Goal: Task Accomplishment & Management: Manage account settings

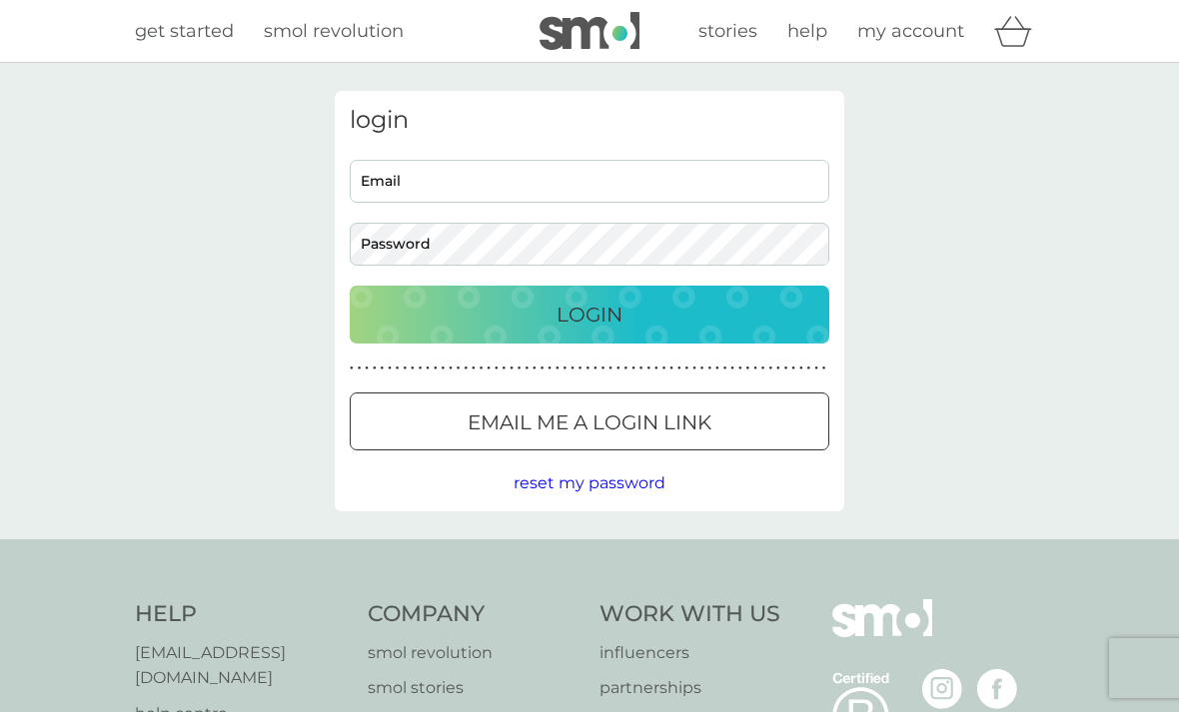
click at [765, 179] on input "Email" at bounding box center [590, 181] width 480 height 43
type input "[PERSON_NAME][EMAIL_ADDRESS][DOMAIN_NAME]"
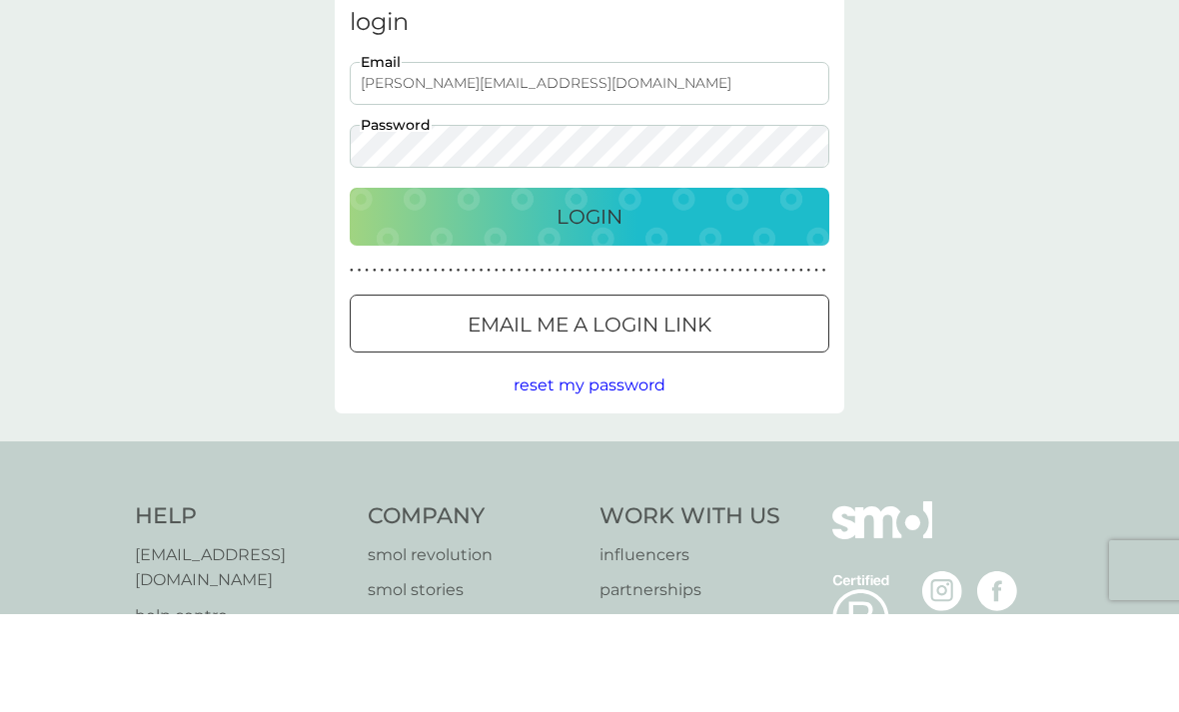
click at [790, 299] on div "Login" at bounding box center [590, 315] width 440 height 32
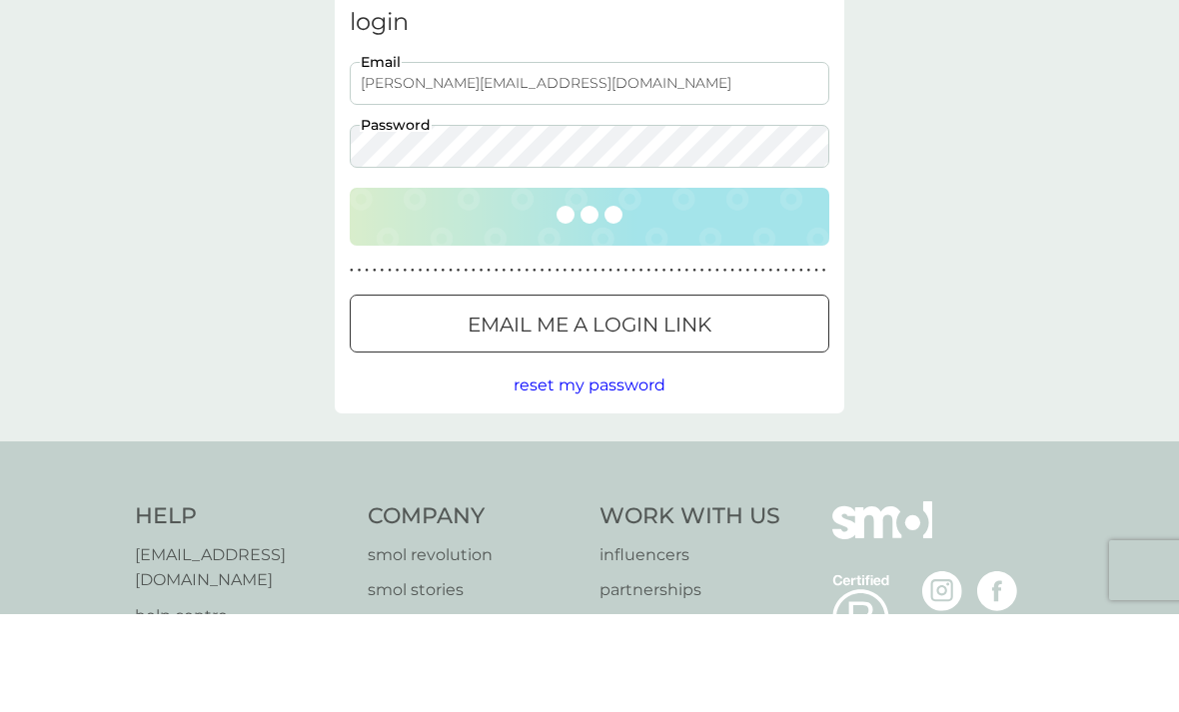
scroll to position [98, 0]
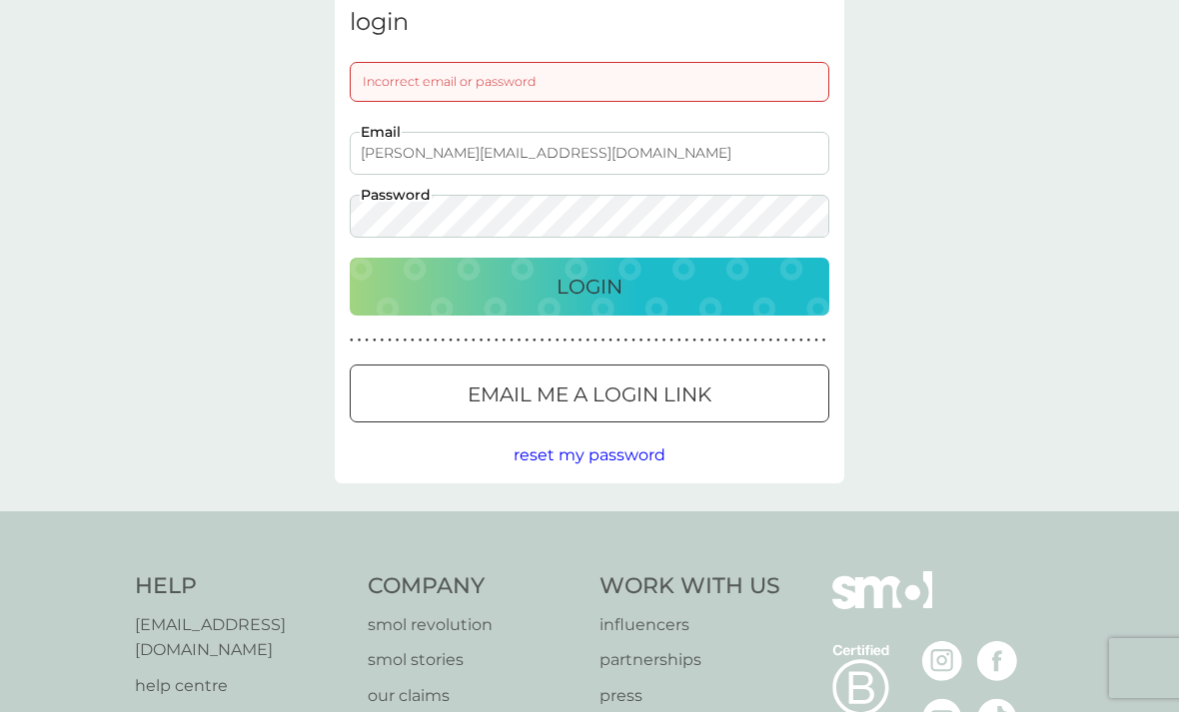
click at [742, 82] on div "Incorrect email or password" at bounding box center [590, 82] width 480 height 40
click at [768, 272] on div "Login" at bounding box center [590, 287] width 440 height 32
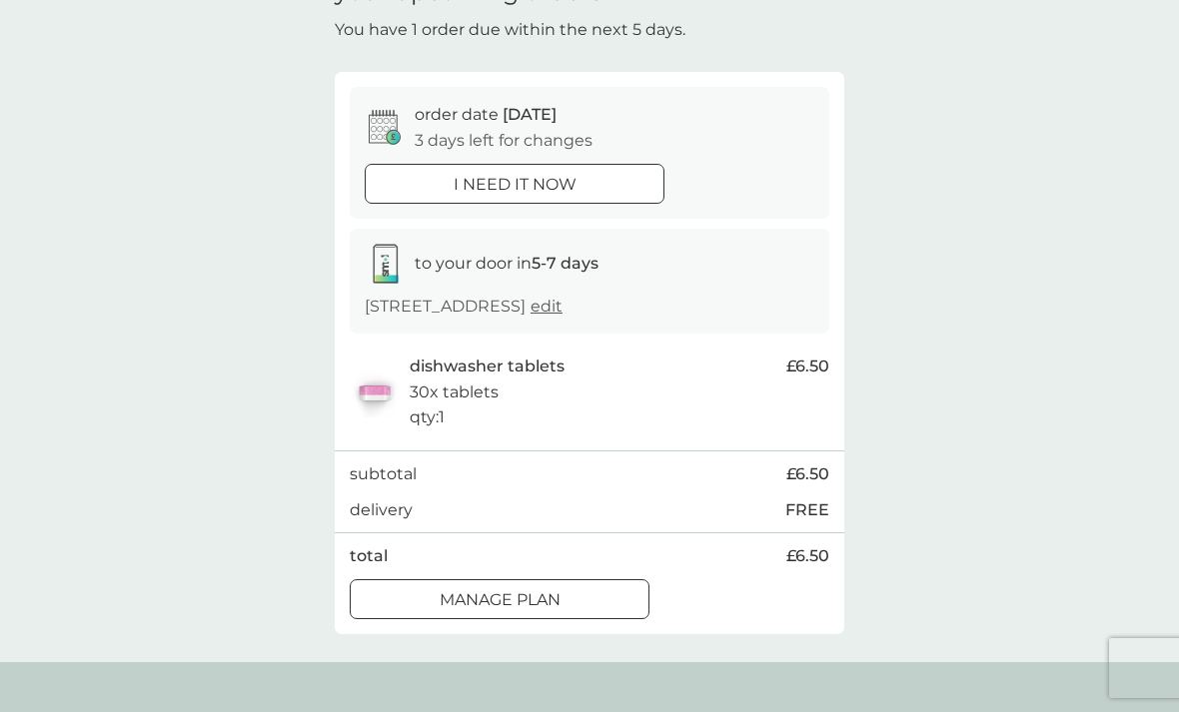
scroll to position [112, 0]
click at [602, 604] on div "Manage plan" at bounding box center [500, 602] width 298 height 26
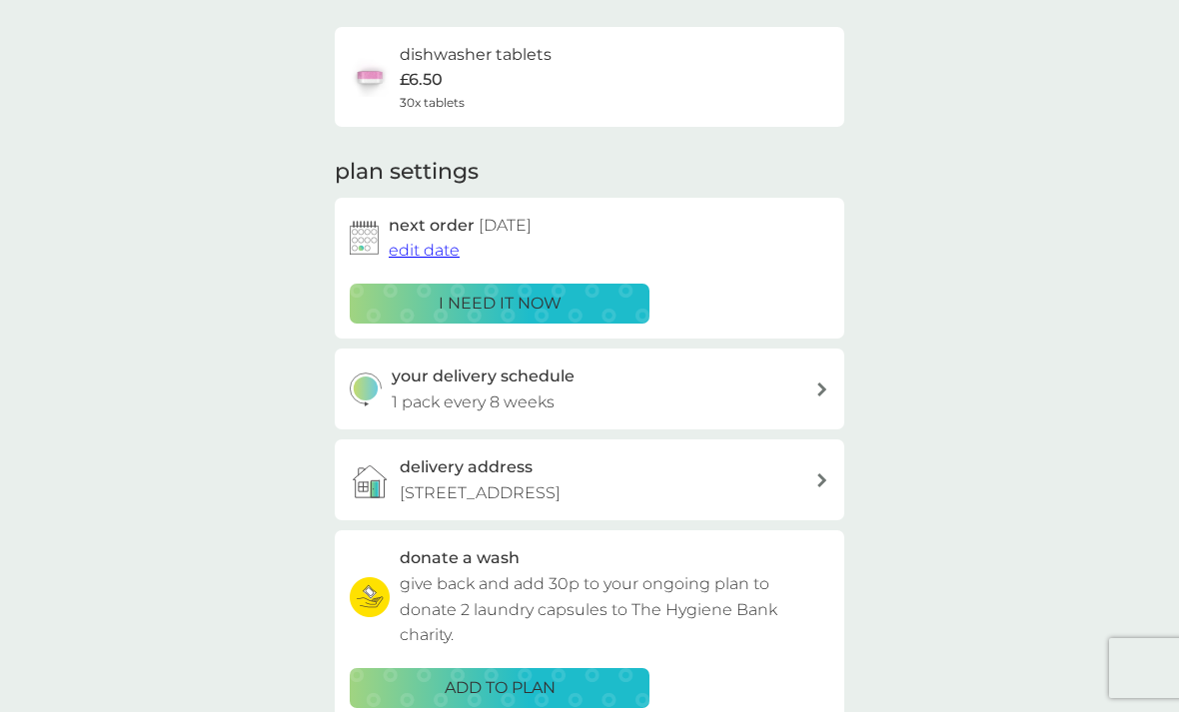
scroll to position [138, 0]
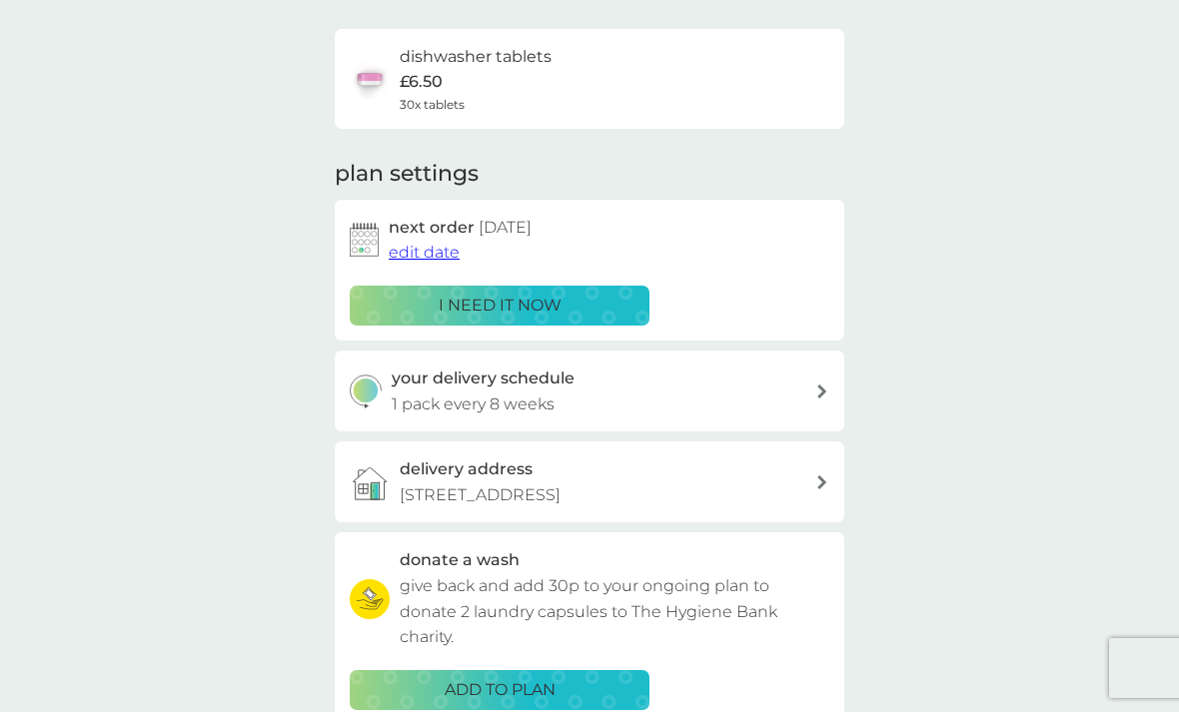
click at [567, 677] on div "ADD TO PLAN" at bounding box center [500, 690] width 274 height 26
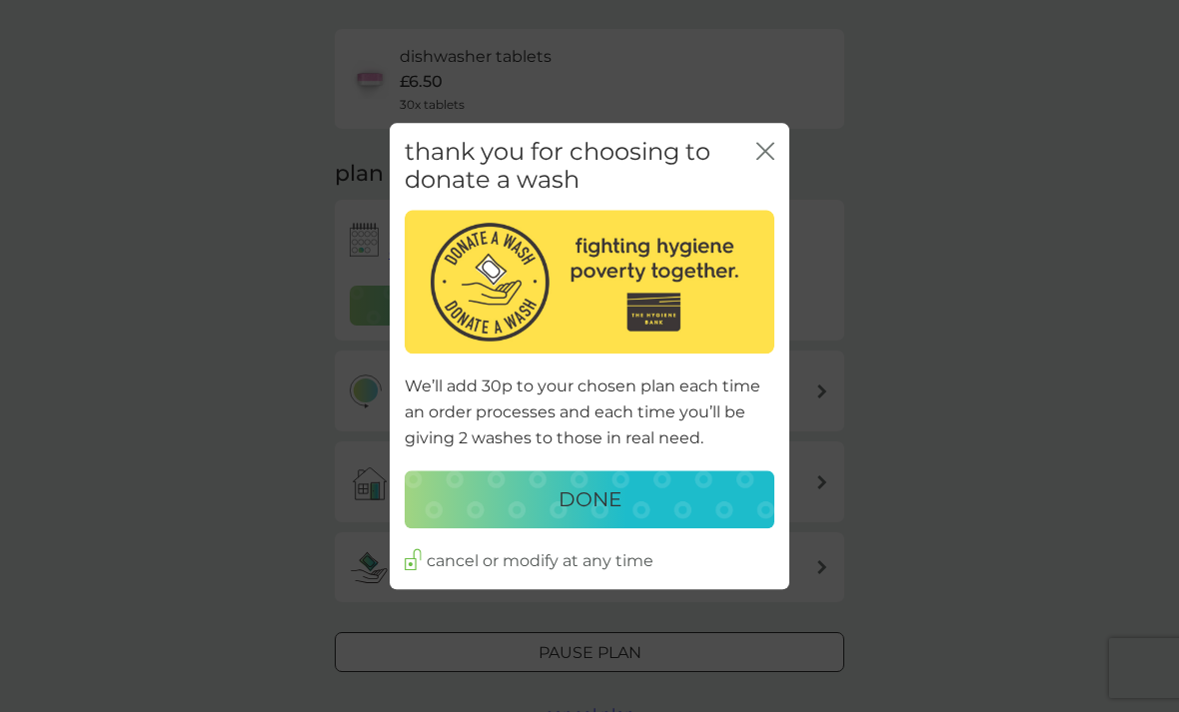
click at [770, 159] on icon "close" at bounding box center [769, 151] width 8 height 16
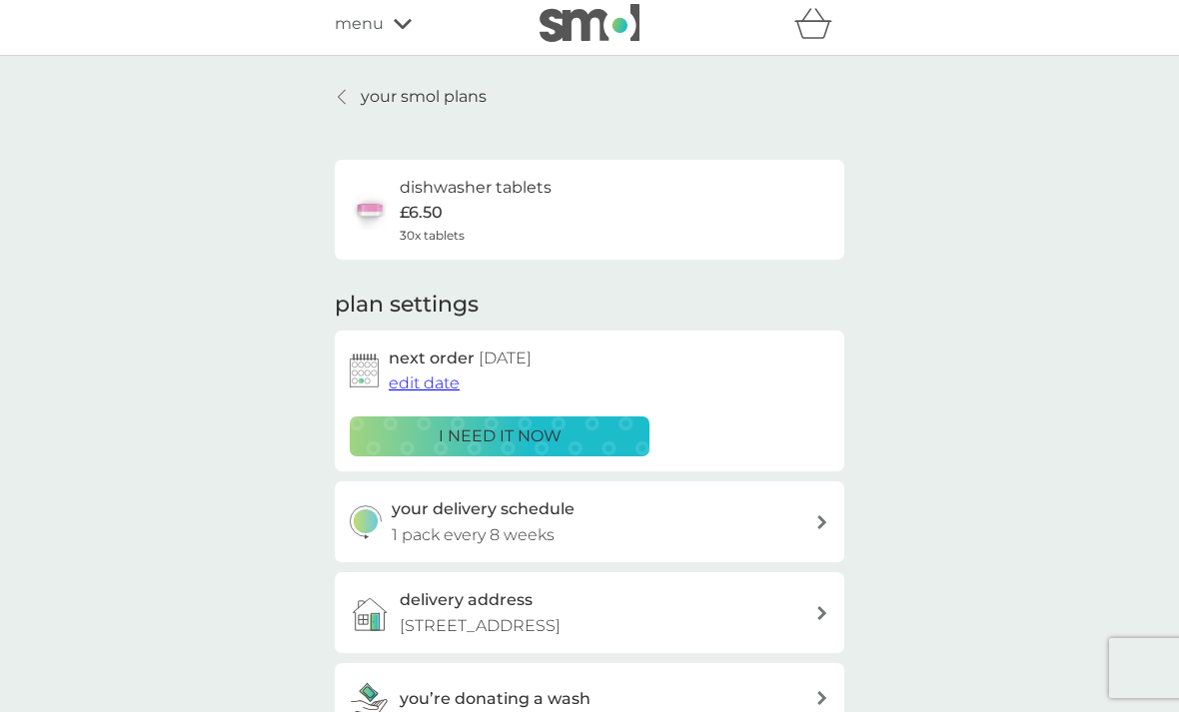
scroll to position [8, 0]
click at [825, 28] on icon "basket" at bounding box center [813, 22] width 38 height 31
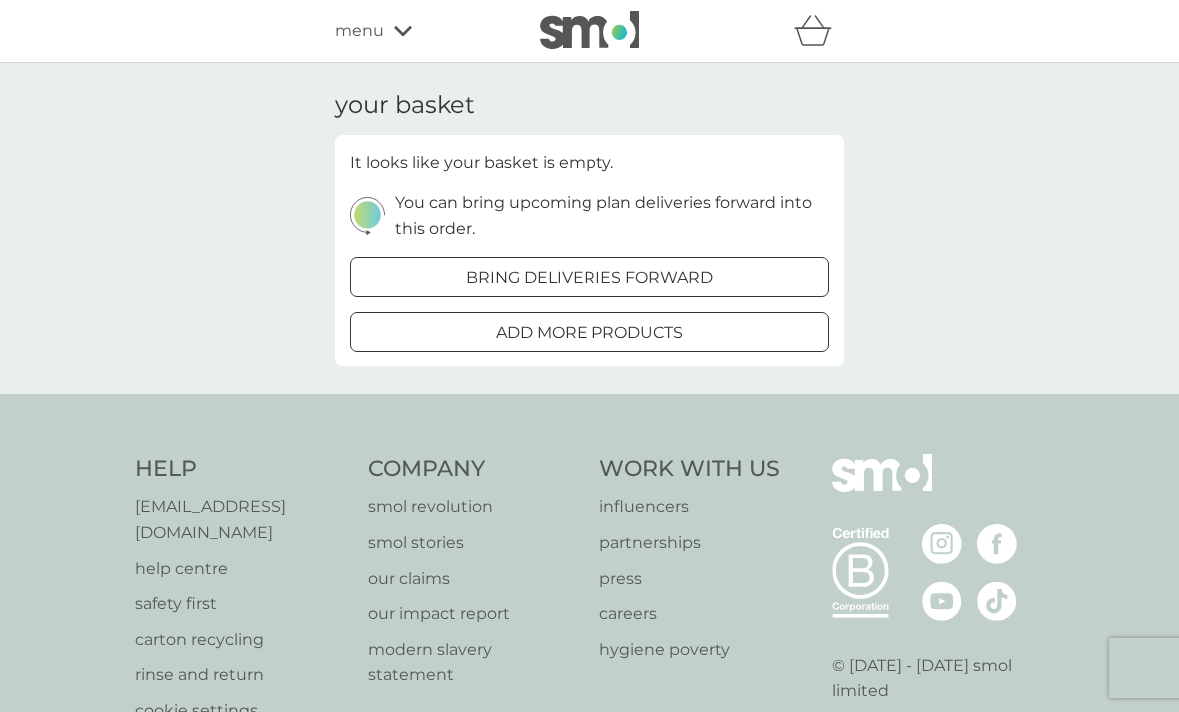
click at [991, 240] on div "your basket It looks like your basket is empty. You can bring upcoming plan del…" at bounding box center [589, 229] width 1179 height 332
click at [1051, 261] on div "your basket It looks like your basket is empty. You can bring upcoming plan del…" at bounding box center [589, 229] width 1179 height 332
click at [820, 28] on icon "basket" at bounding box center [813, 30] width 38 height 31
click at [1005, 291] on div "your basket It looks like your basket is empty. You can bring upcoming plan del…" at bounding box center [589, 229] width 1179 height 332
click at [785, 339] on div "add more products" at bounding box center [590, 333] width 478 height 26
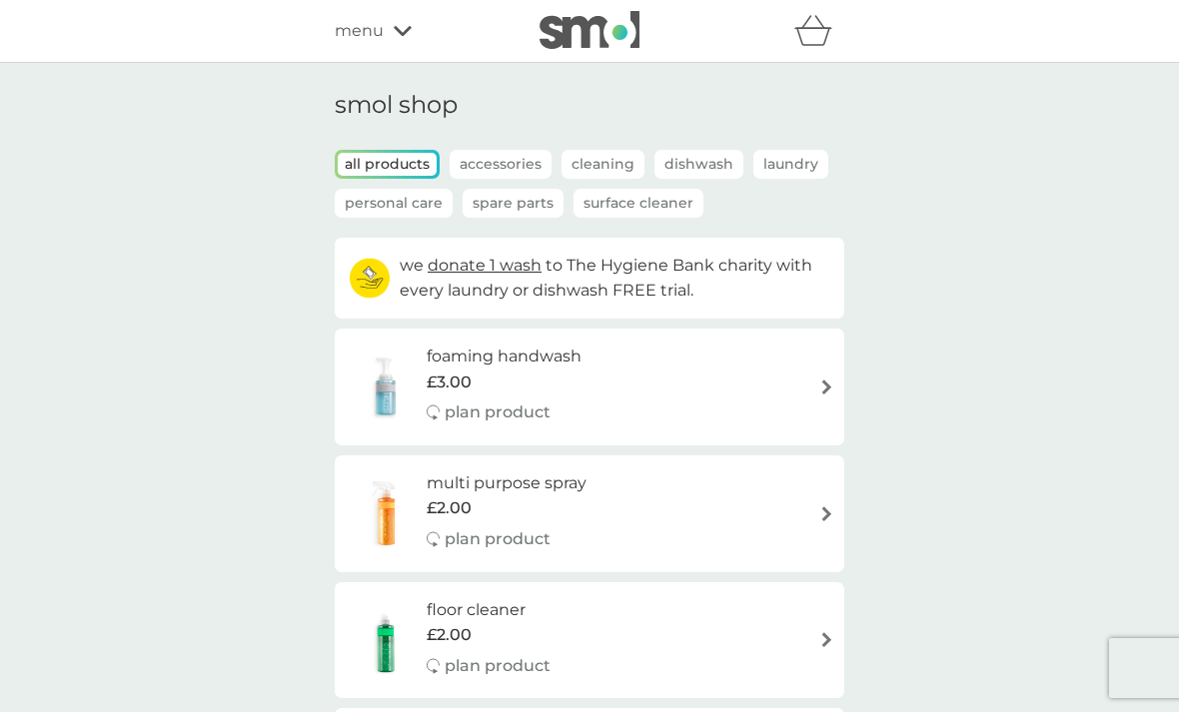
click at [497, 165] on p "Accessories" at bounding box center [501, 164] width 102 height 29
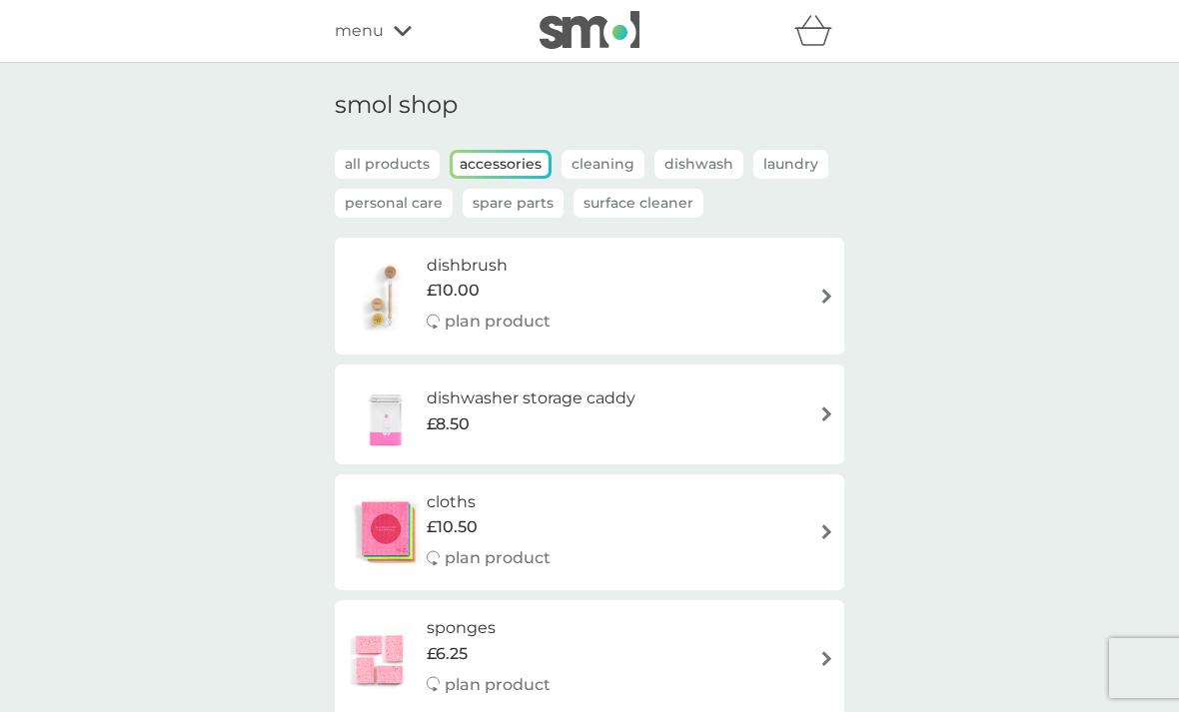
click at [507, 172] on p "Accessories" at bounding box center [501, 164] width 96 height 23
click at [517, 165] on p "Accessories" at bounding box center [501, 164] width 96 height 23
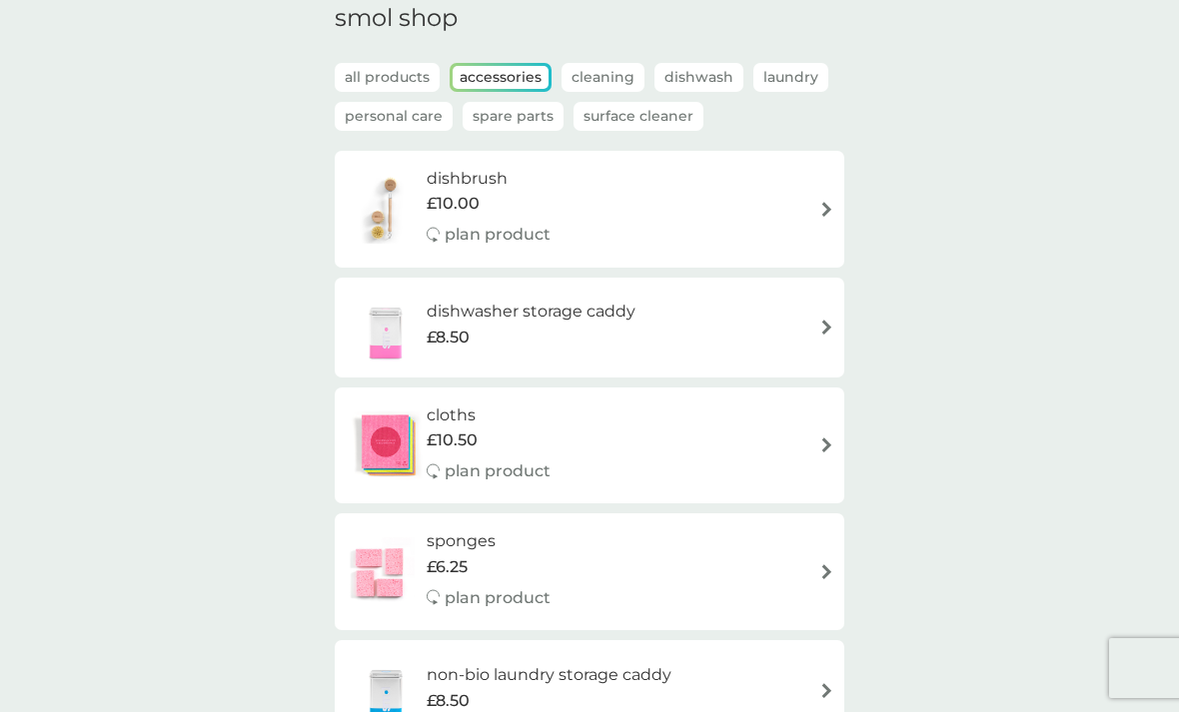
click at [820, 311] on div "dishwasher storage caddy £8.50" at bounding box center [590, 328] width 490 height 70
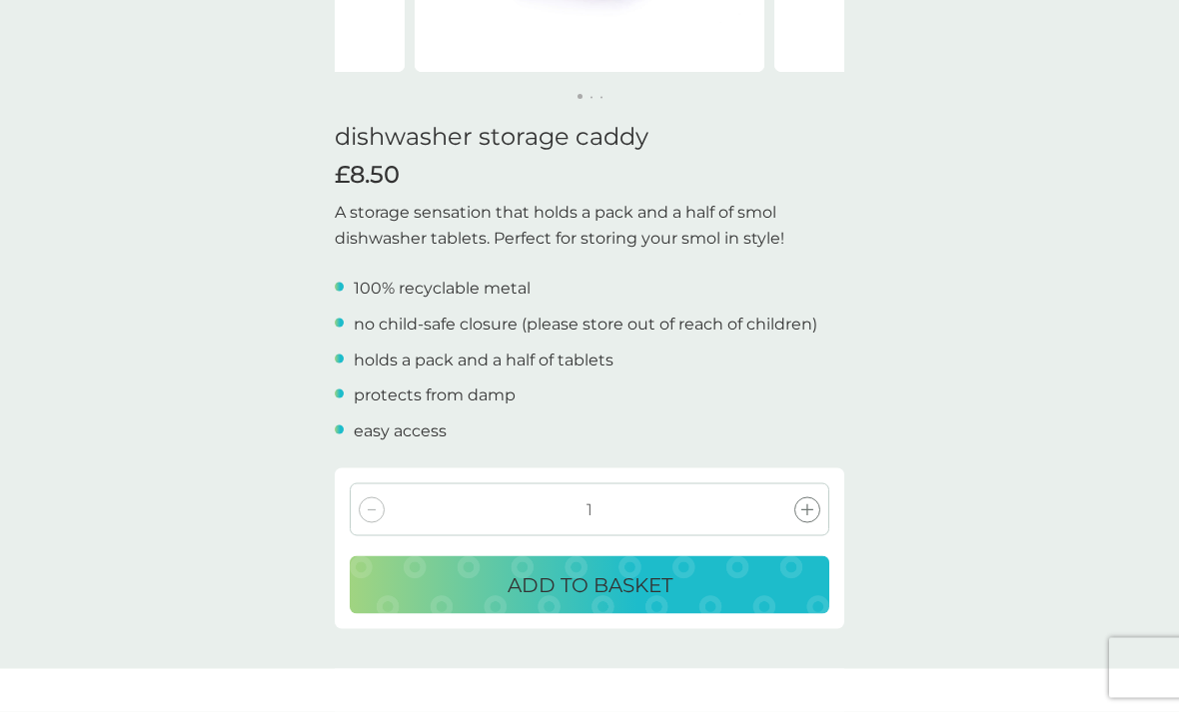
scroll to position [415, 0]
click at [762, 580] on div "ADD TO BASKET" at bounding box center [590, 585] width 440 height 32
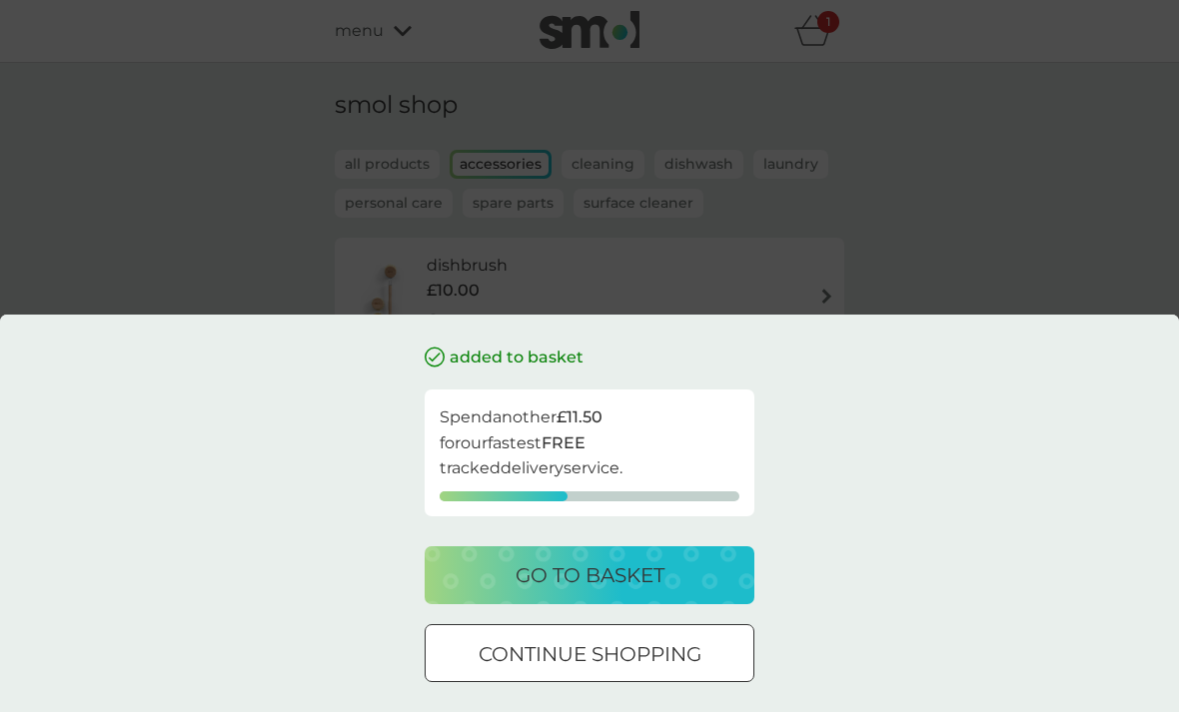
click at [958, 552] on div "added to basket Spend another £11.50 for our fastest FREE tracked delivery serv…" at bounding box center [589, 514] width 1179 height 398
click at [708, 670] on div "continue shopping" at bounding box center [590, 655] width 328 height 32
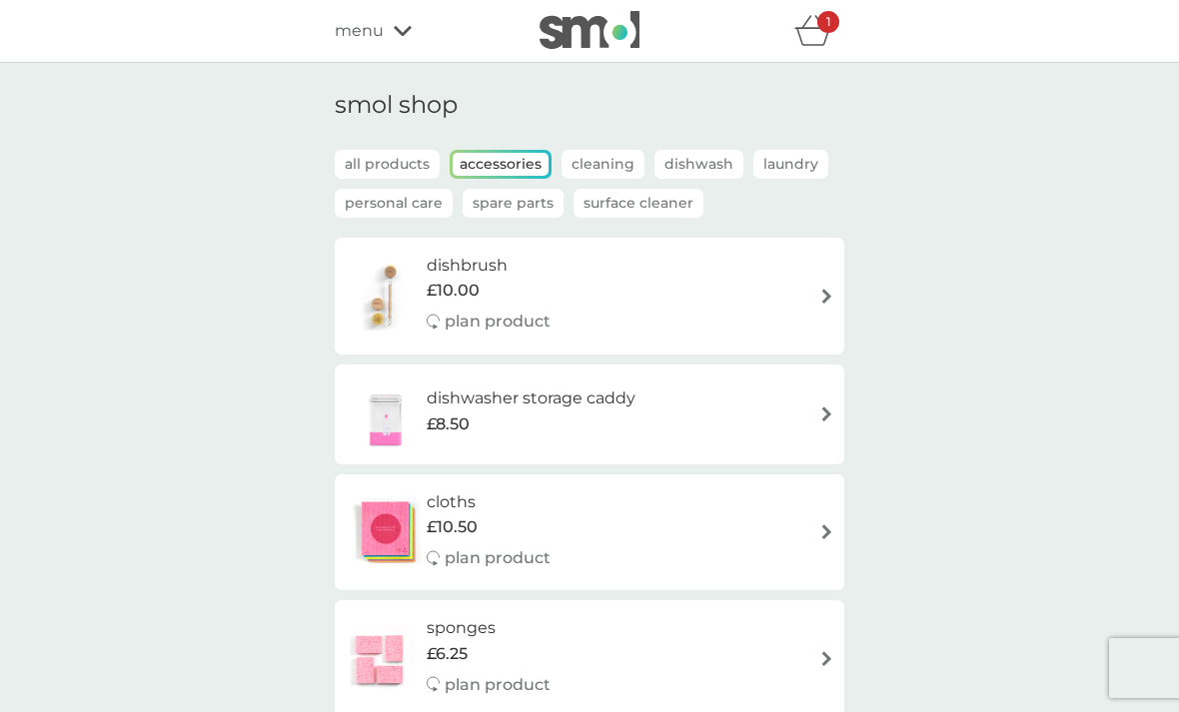
click at [403, 23] on div "menu" at bounding box center [420, 31] width 170 height 26
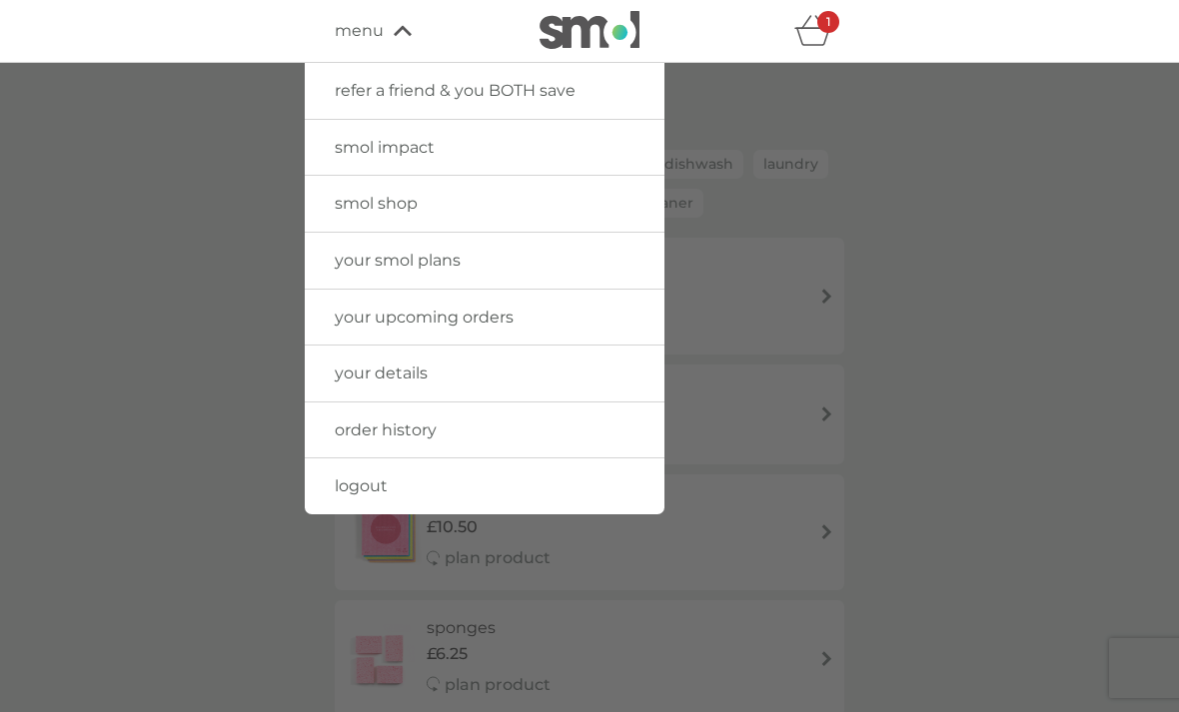
click at [873, 387] on div at bounding box center [589, 419] width 1179 height 712
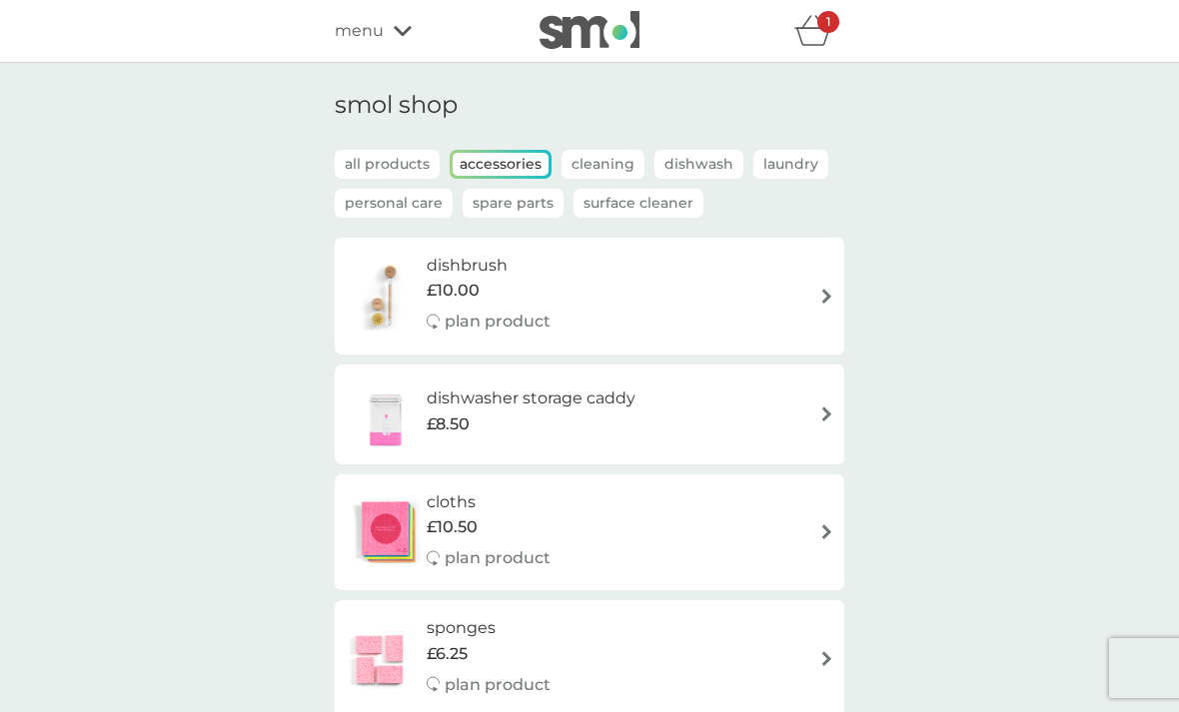
click at [399, 29] on icon at bounding box center [403, 31] width 18 height 12
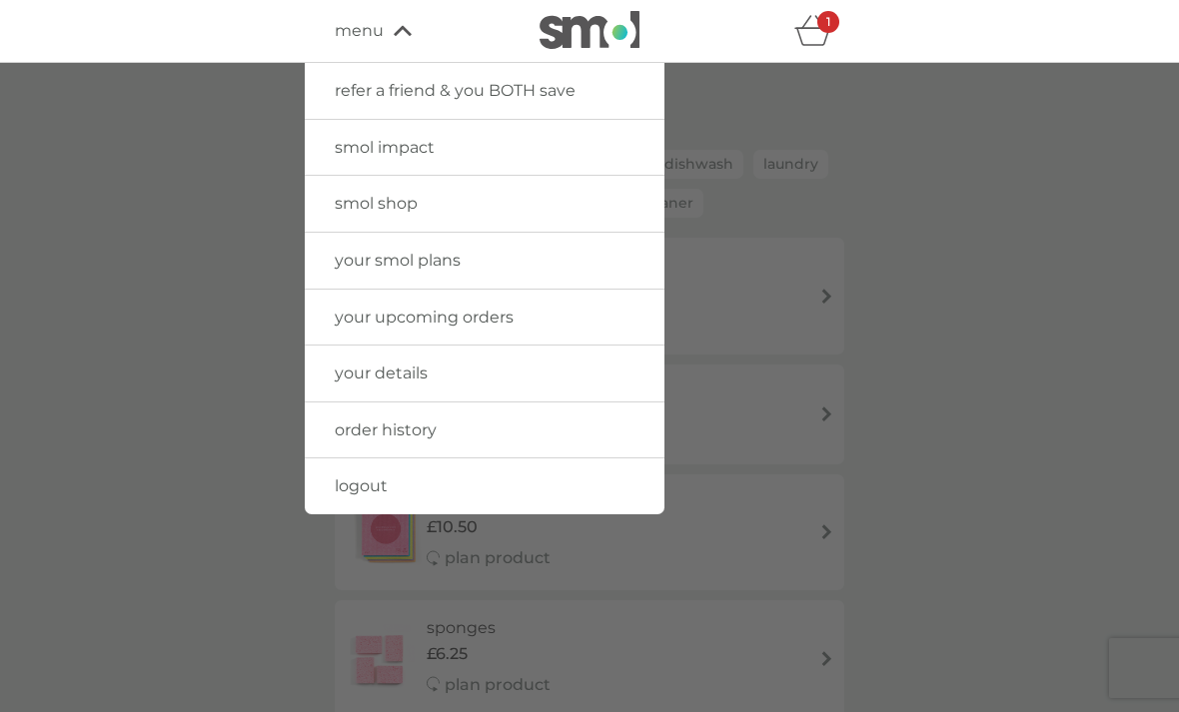
click at [551, 320] on link "your upcoming orders" at bounding box center [485, 318] width 360 height 56
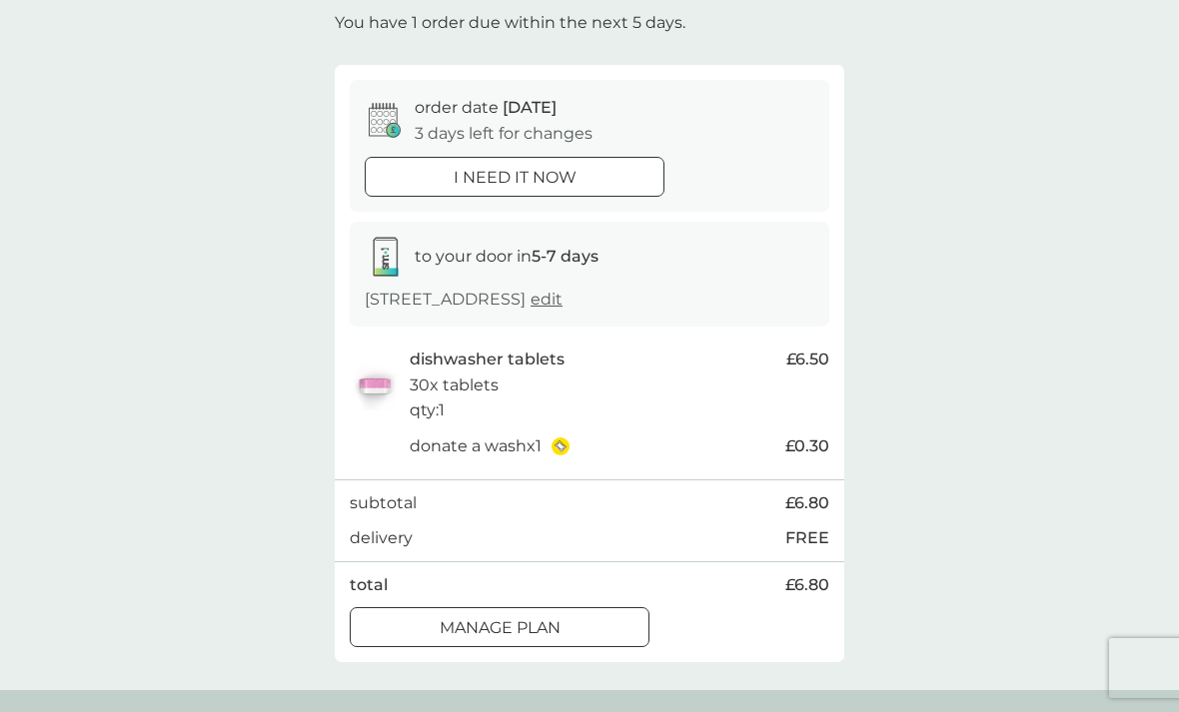
scroll to position [119, 0]
click at [620, 620] on div "Manage plan" at bounding box center [500, 630] width 298 height 26
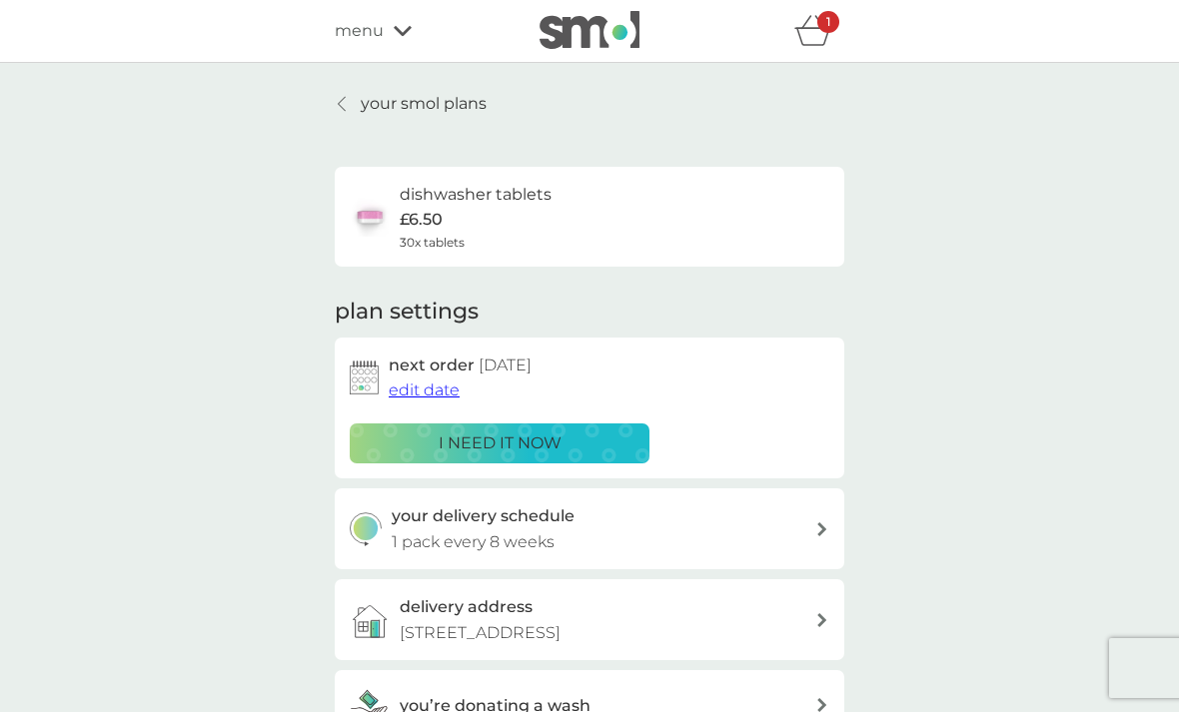
click at [820, 19] on div "1" at bounding box center [828, 22] width 22 height 22
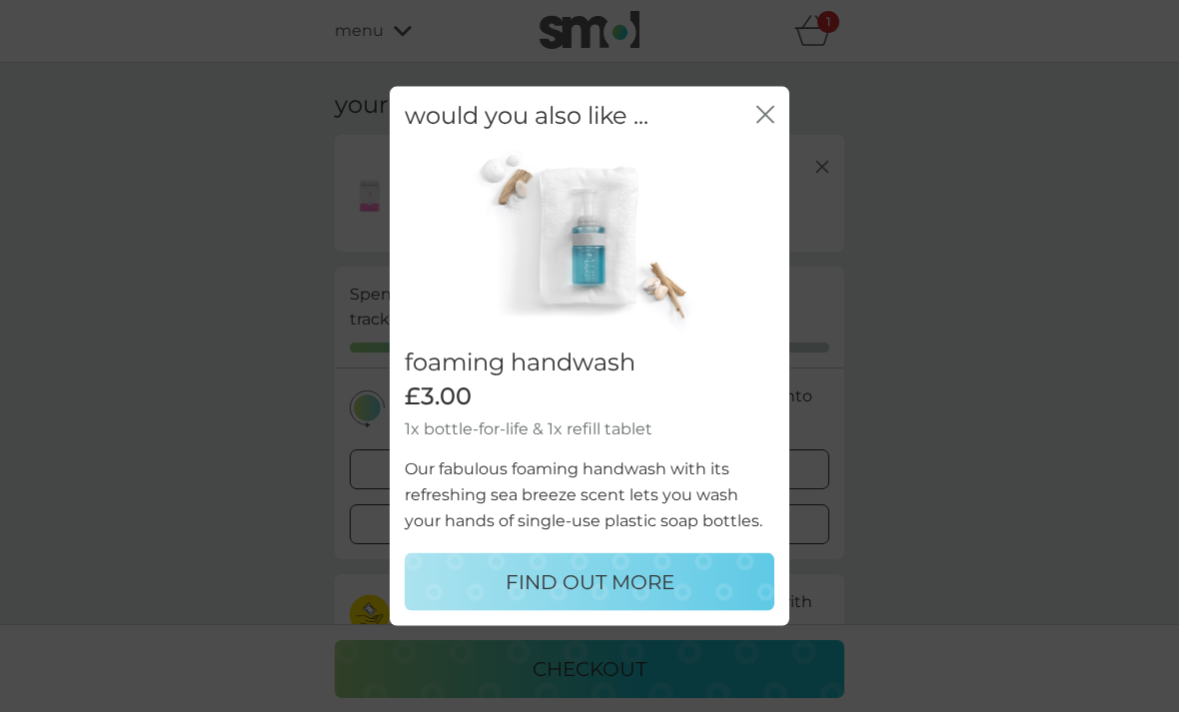
click at [772, 112] on icon "close" at bounding box center [765, 114] width 18 height 18
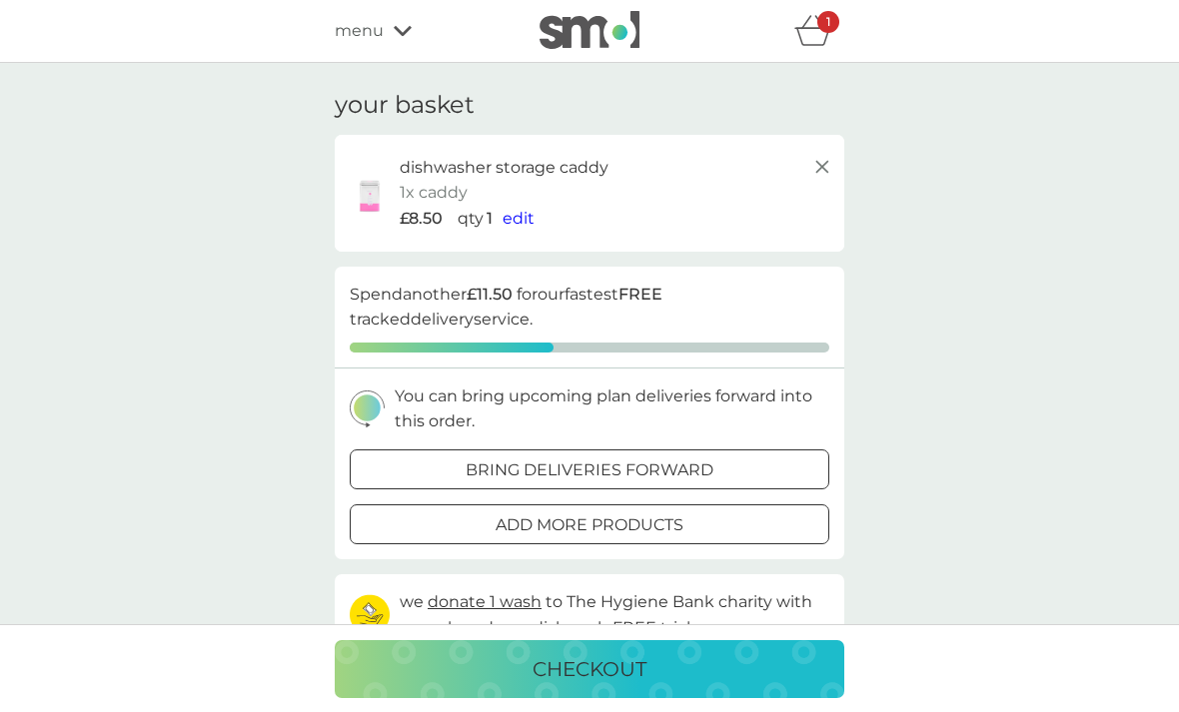
click at [762, 470] on div "bring deliveries forward" at bounding box center [590, 471] width 478 height 26
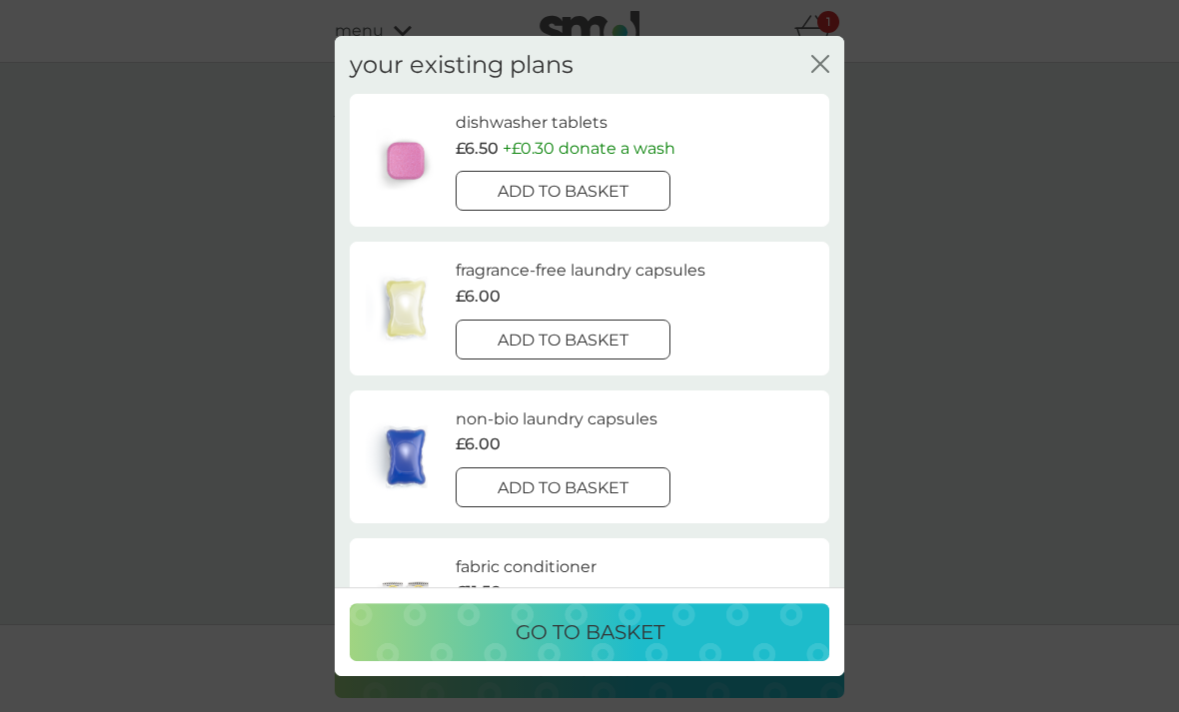
click at [652, 180] on div "add to basket" at bounding box center [563, 193] width 213 height 26
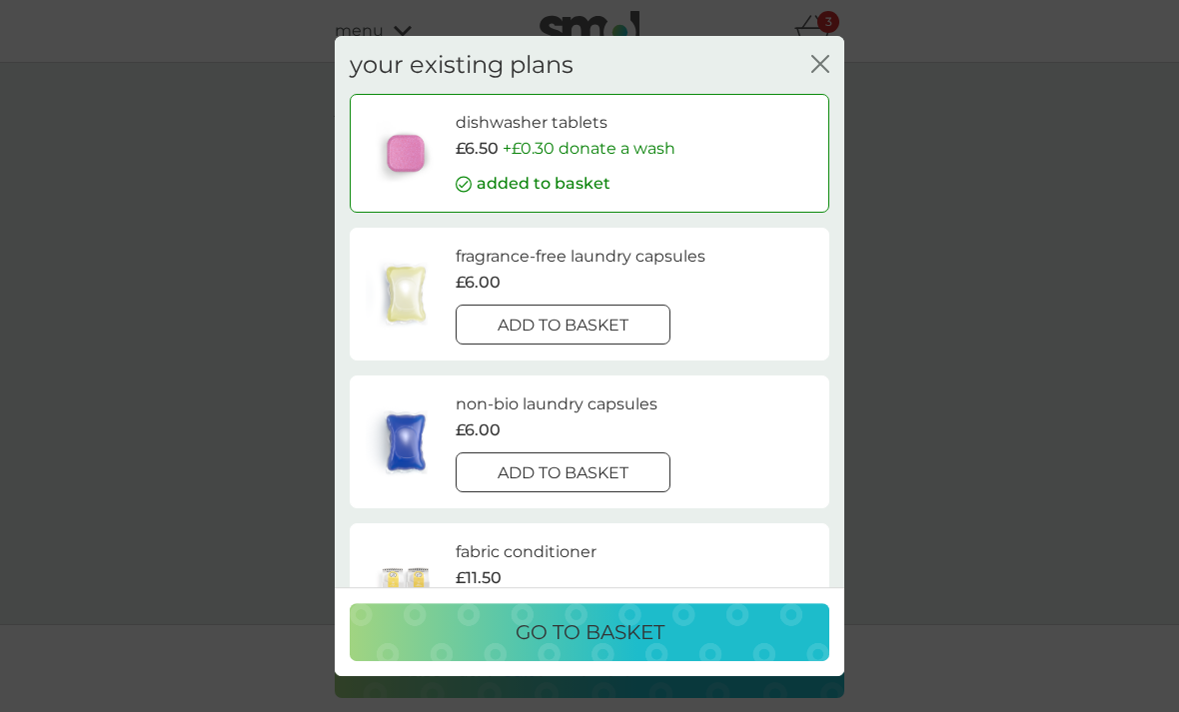
click at [705, 649] on div "go to basket" at bounding box center [590, 633] width 440 height 32
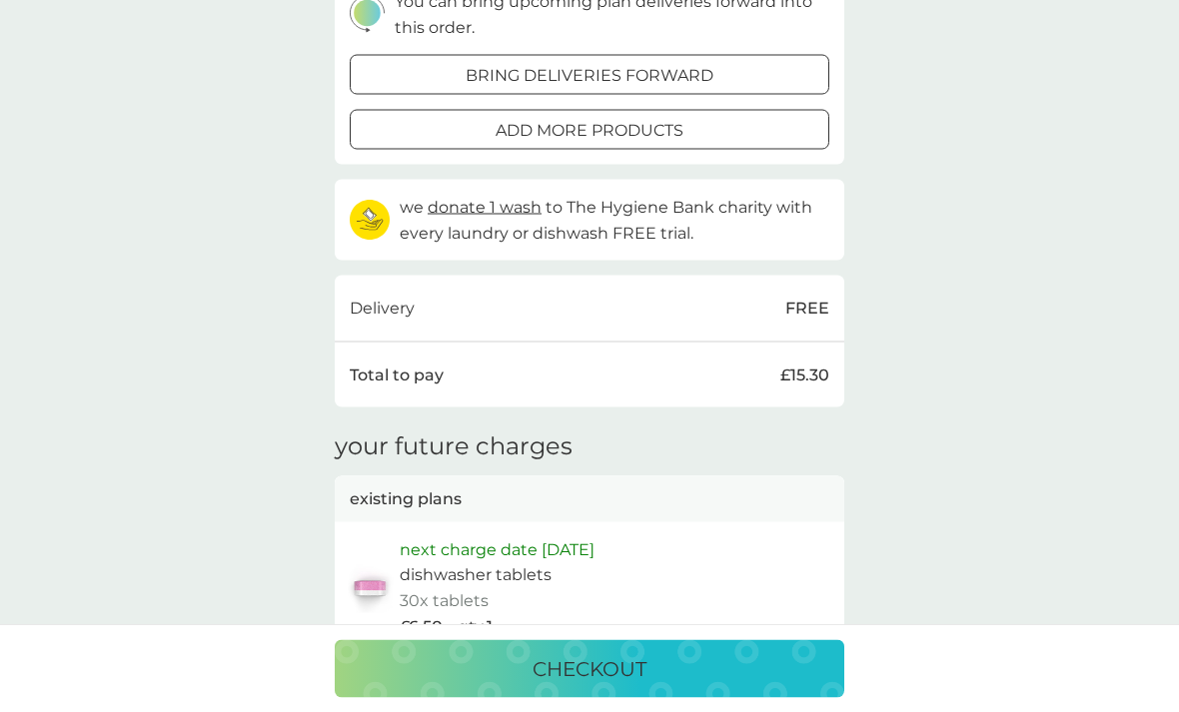
scroll to position [695, 0]
click at [709, 685] on div "checkout" at bounding box center [590, 670] width 470 height 32
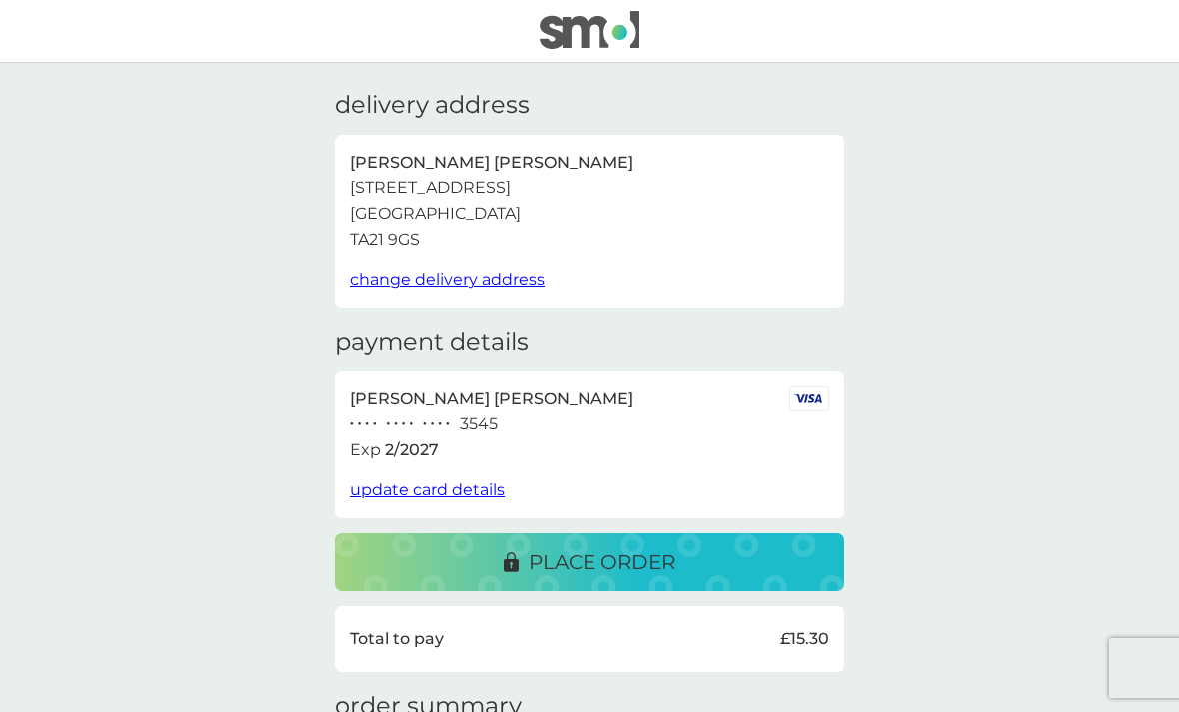
click at [669, 547] on p "place order" at bounding box center [602, 563] width 147 height 32
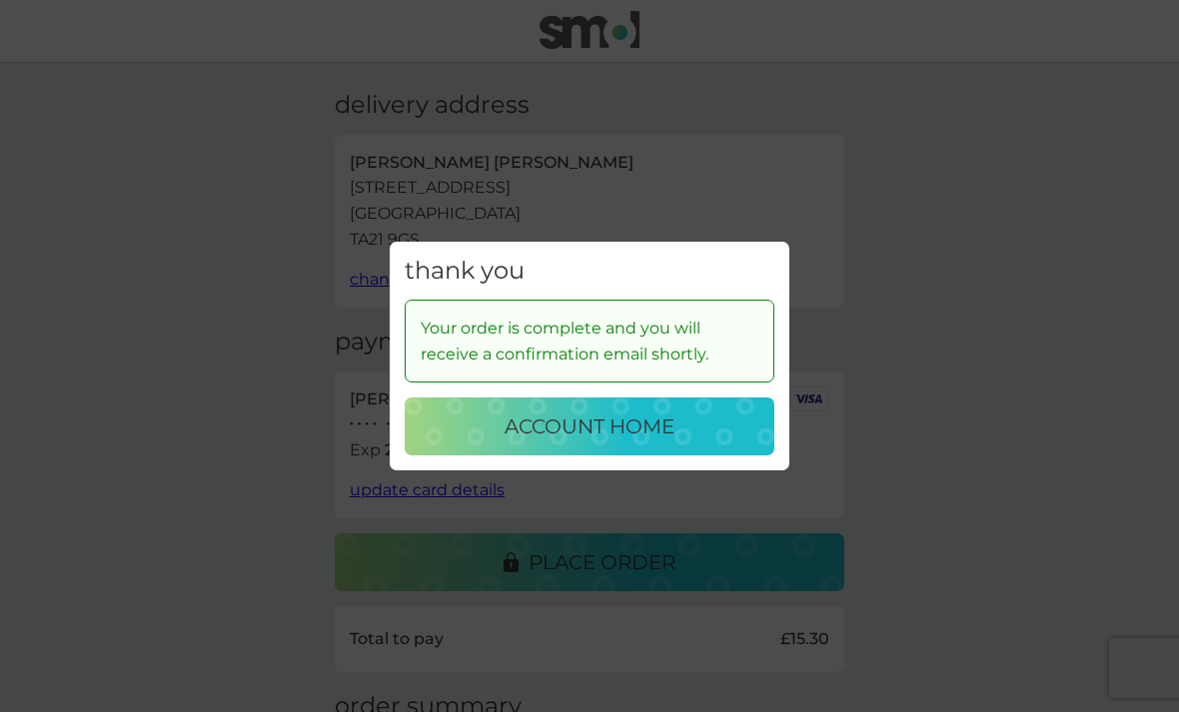
click at [720, 443] on div "account home" at bounding box center [590, 427] width 330 height 32
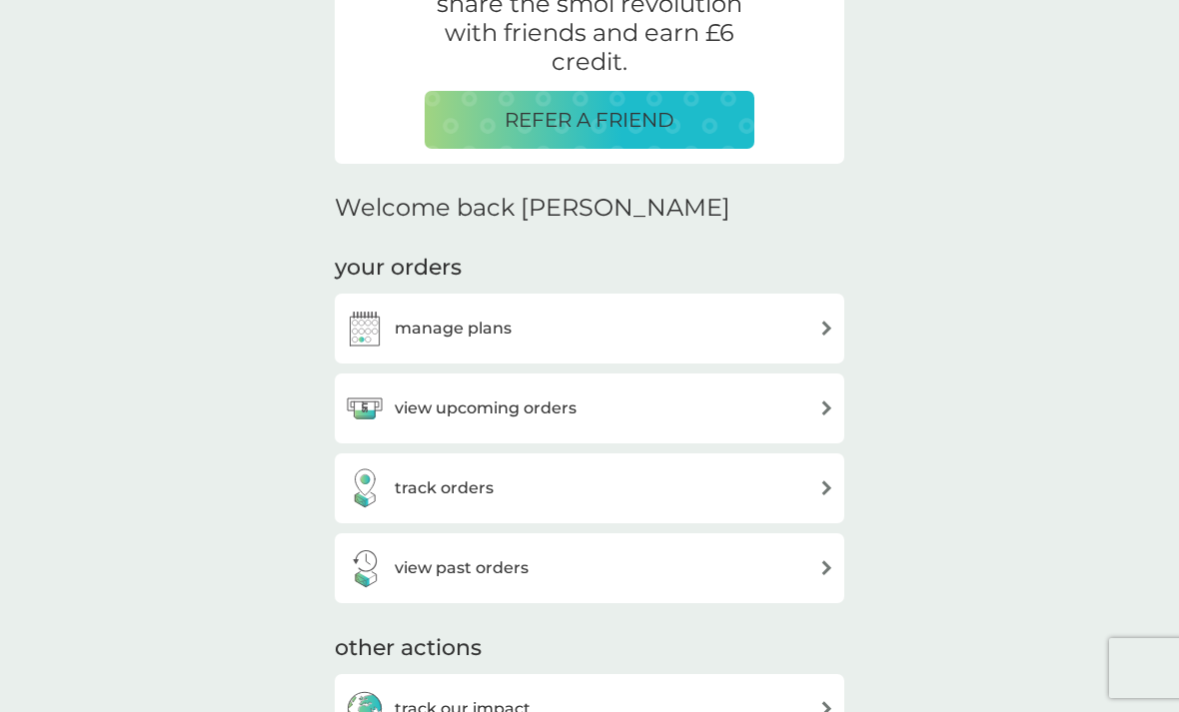
scroll to position [442, 0]
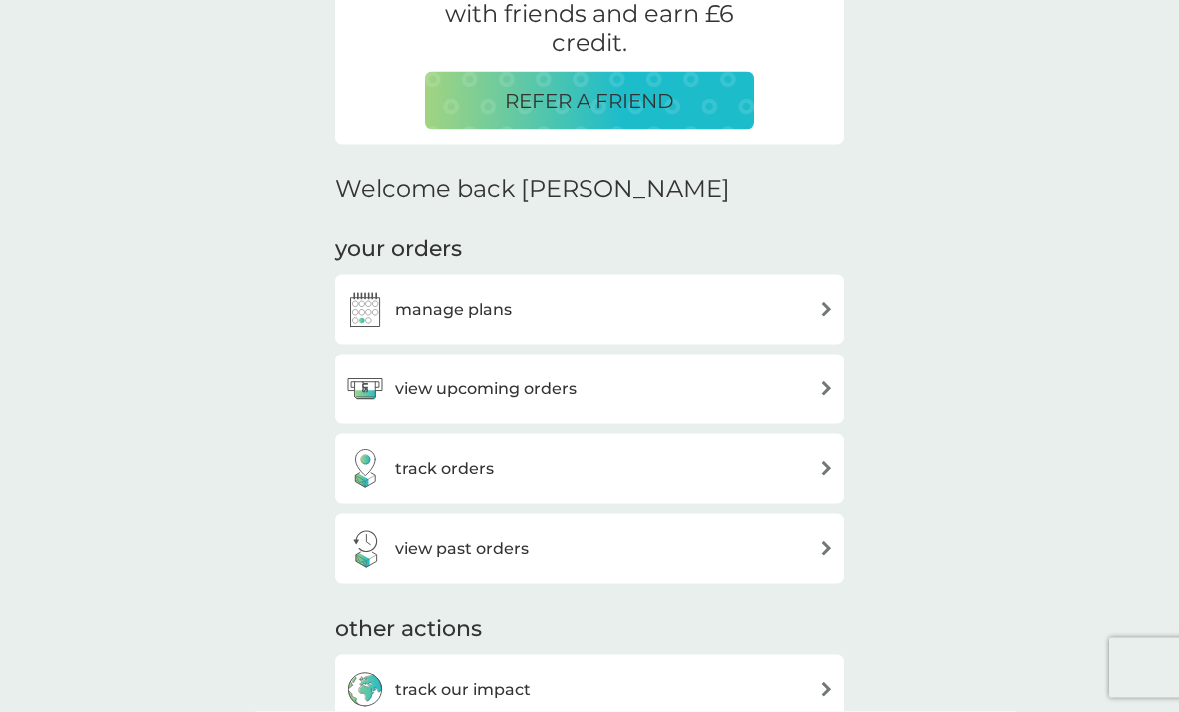
click at [819, 312] on img at bounding box center [826, 309] width 15 height 15
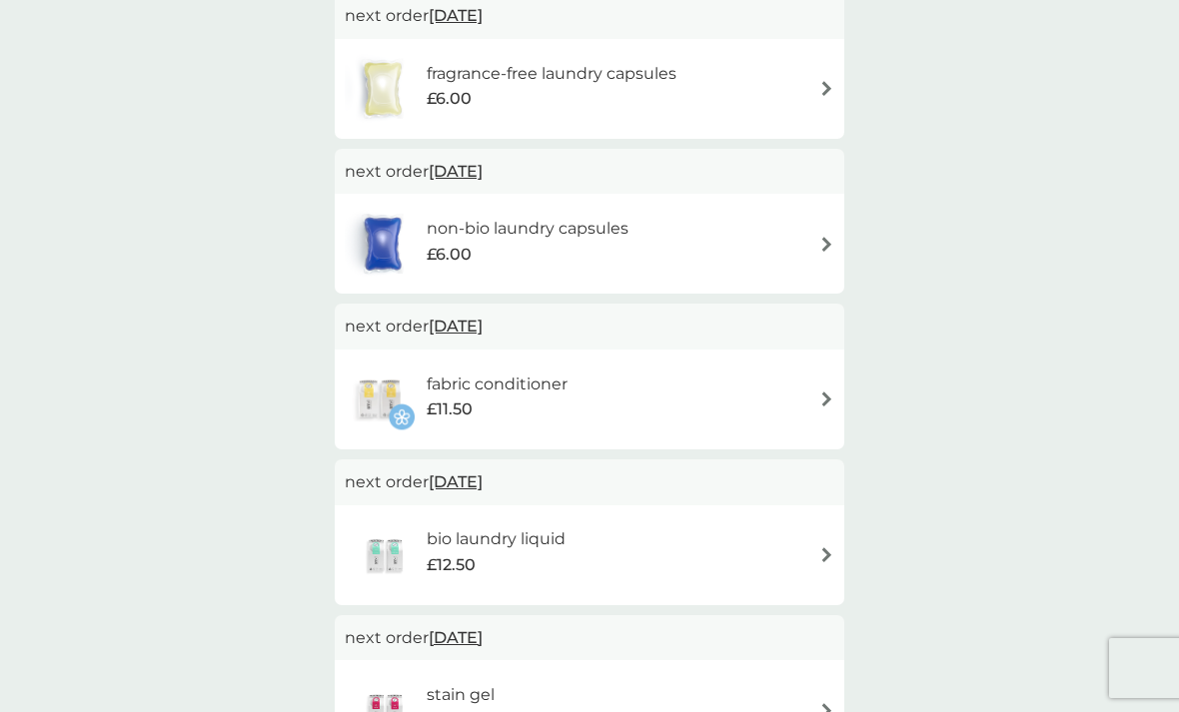
scroll to position [352, 0]
click at [829, 552] on img at bounding box center [826, 556] width 15 height 15
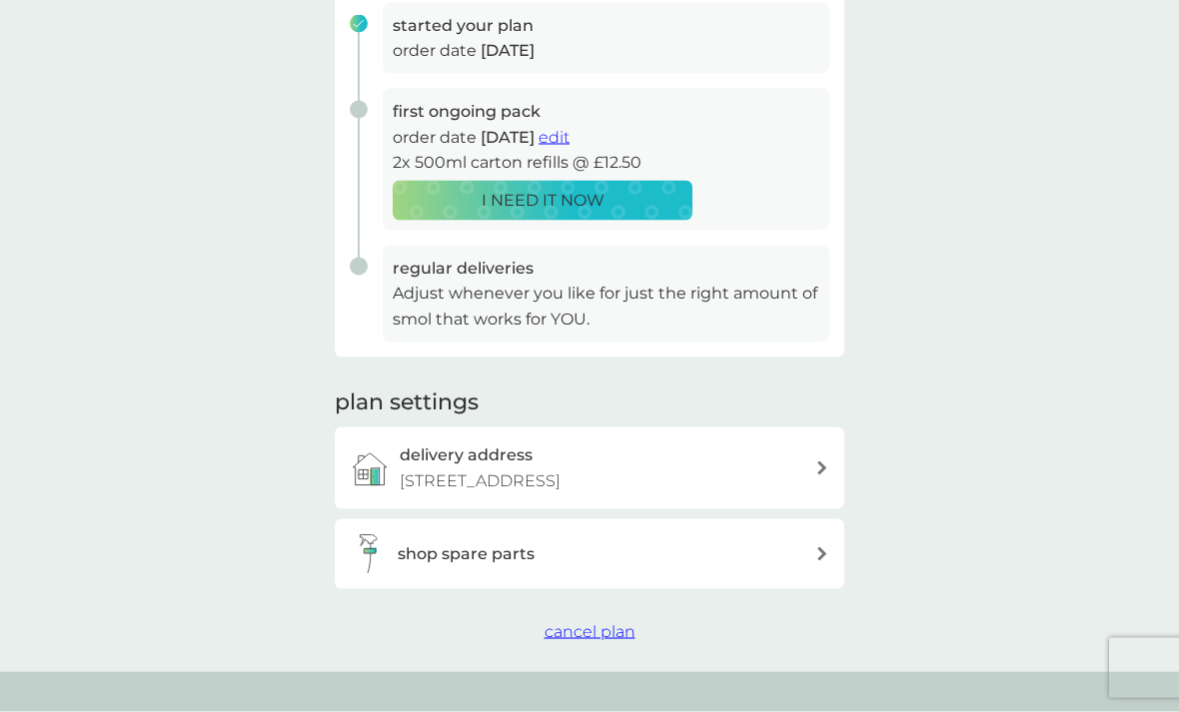
scroll to position [331, 0]
click at [597, 631] on span "cancel plan" at bounding box center [590, 631] width 91 height 19
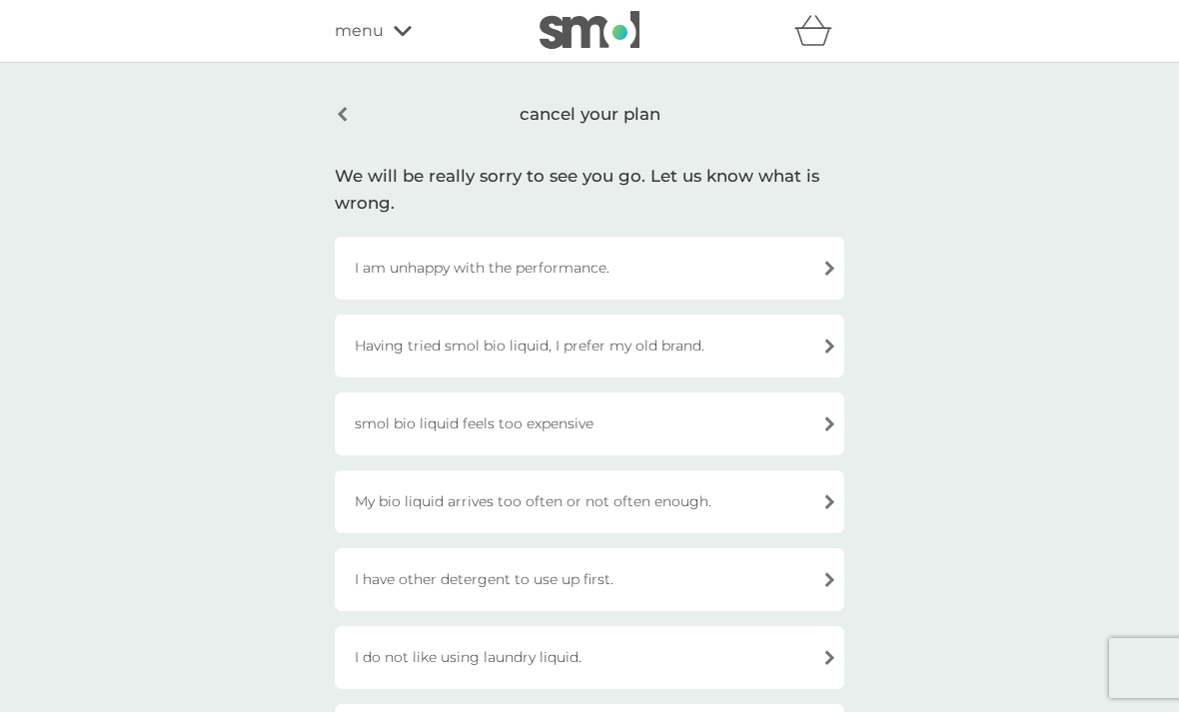
click at [824, 579] on div "I have other detergent to use up first." at bounding box center [590, 580] width 510 height 63
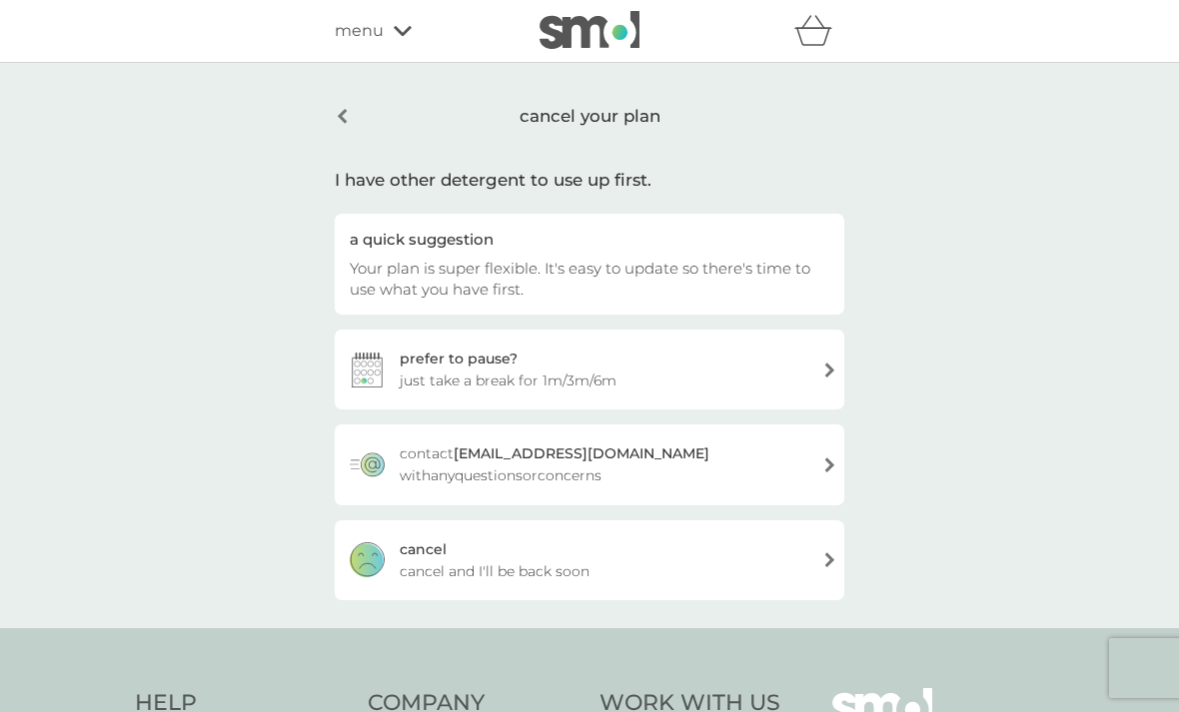
click at [825, 557] on div "cancel cancel and I'll be back soon" at bounding box center [590, 561] width 510 height 80
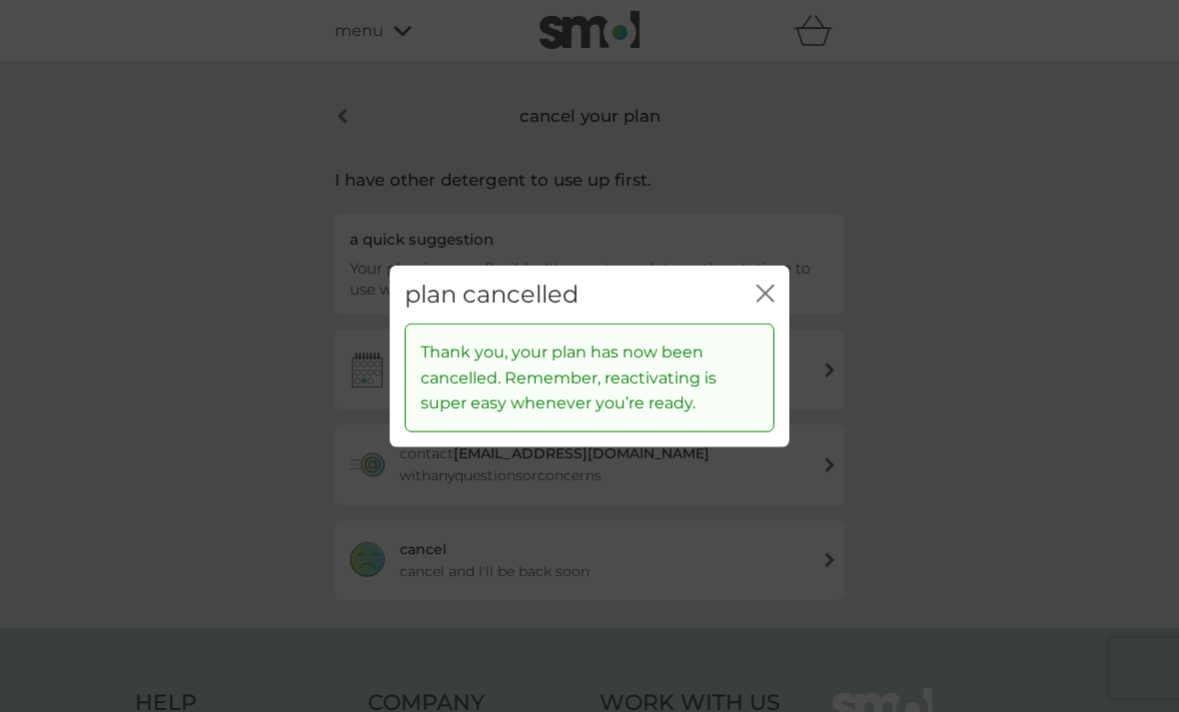
click at [765, 301] on icon "close" at bounding box center [769, 293] width 8 height 16
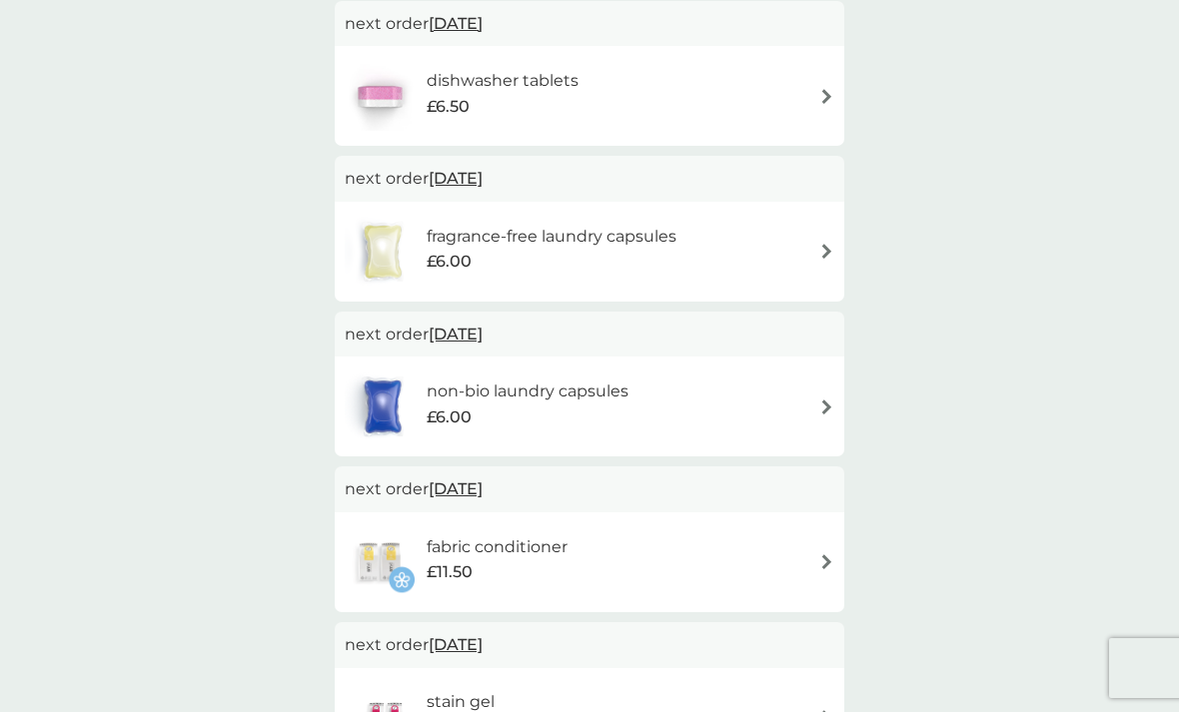
scroll to position [189, 0]
click at [801, 565] on div "fabric conditioner £11.50" at bounding box center [590, 564] width 490 height 70
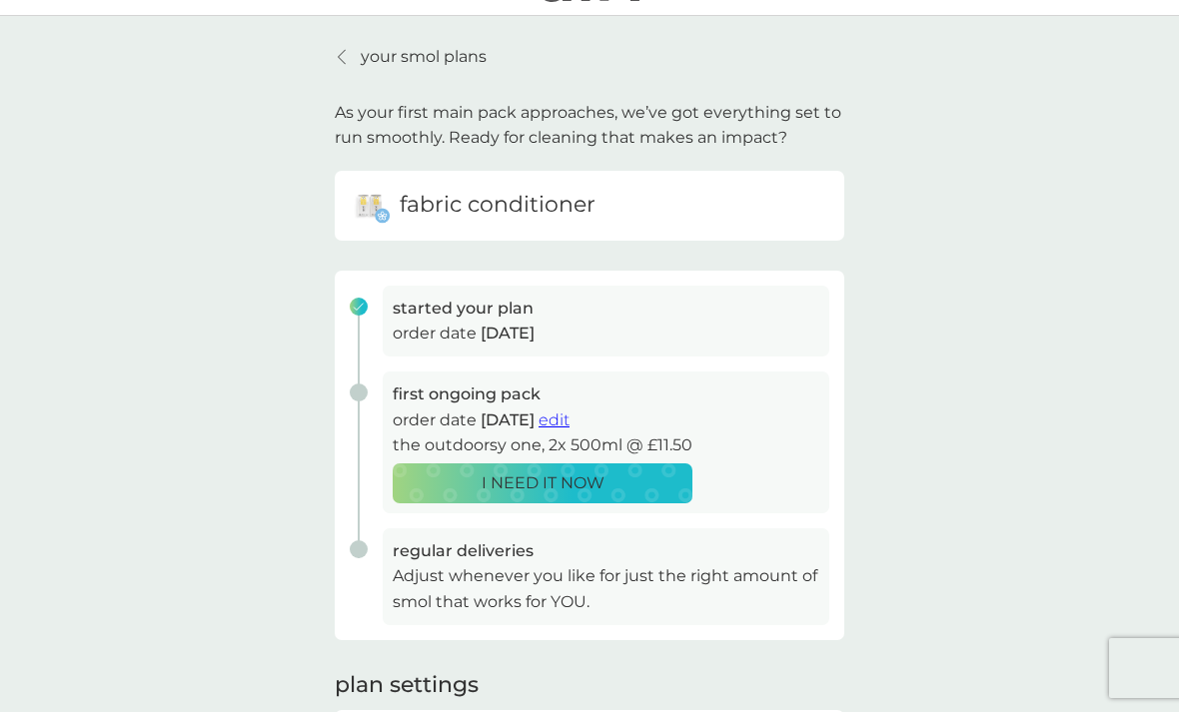
scroll to position [46, 0]
click at [570, 414] on span "edit" at bounding box center [554, 421] width 31 height 19
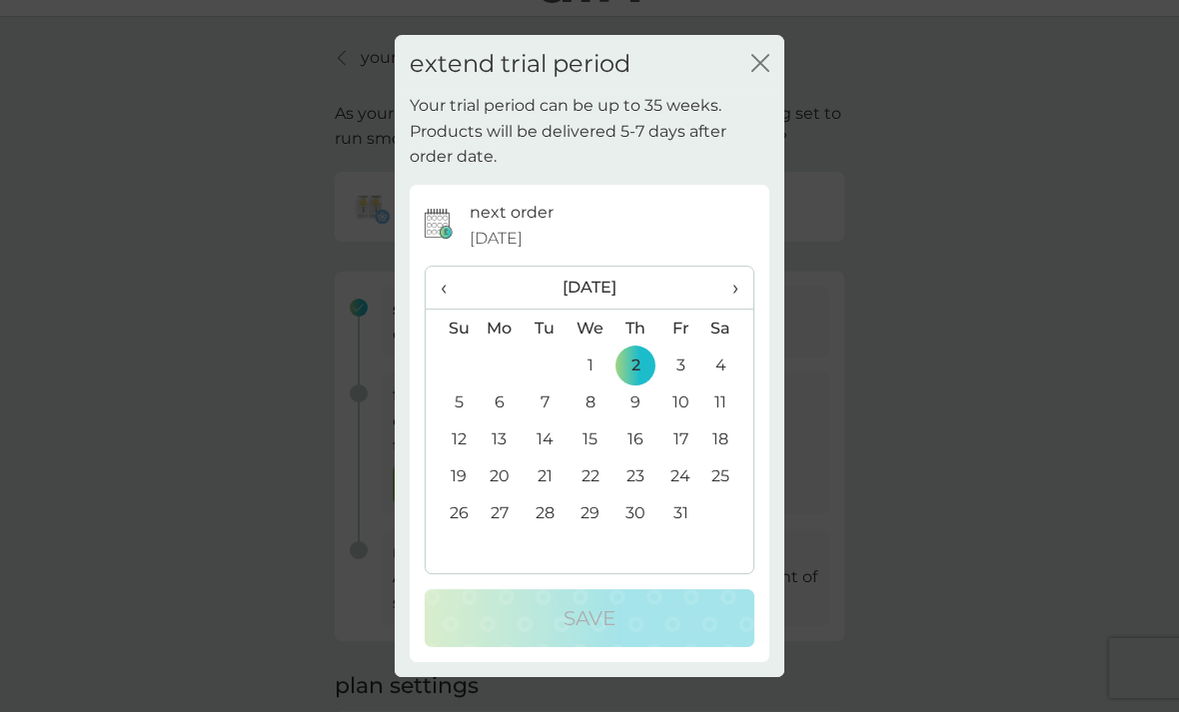
click at [744, 290] on th "›" at bounding box center [728, 288] width 50 height 43
click at [502, 401] on td "3" at bounding box center [500, 402] width 46 height 37
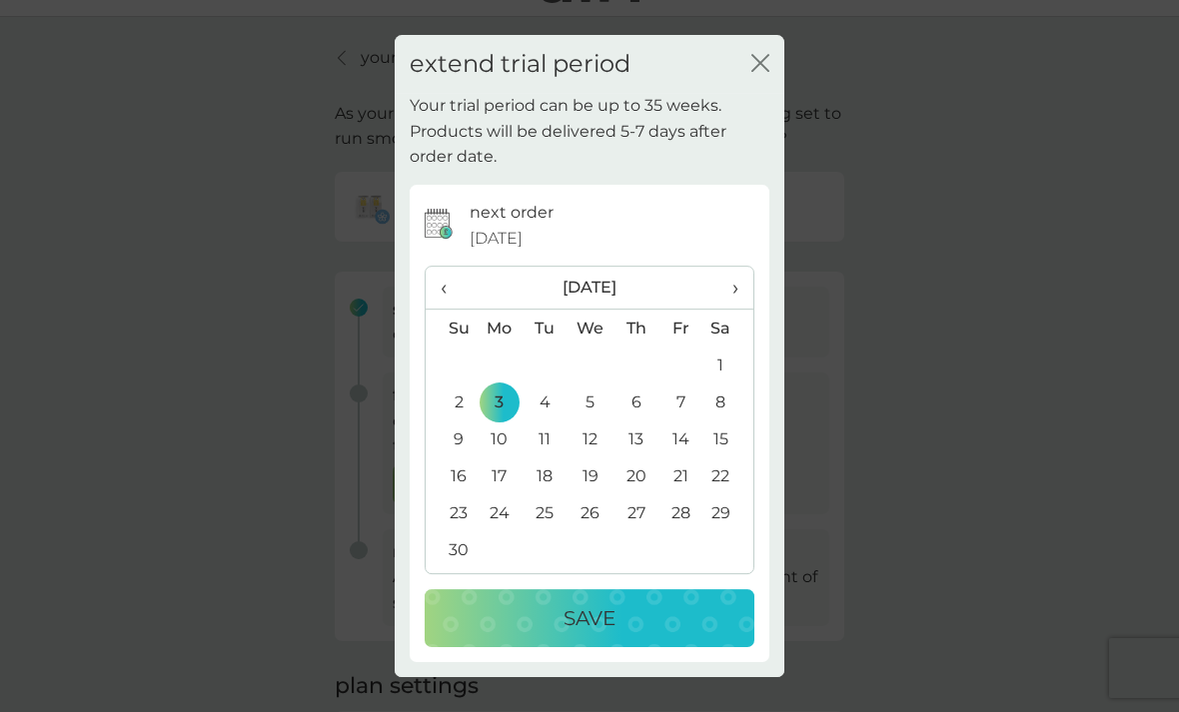
click at [660, 611] on div "Save" at bounding box center [590, 619] width 290 height 32
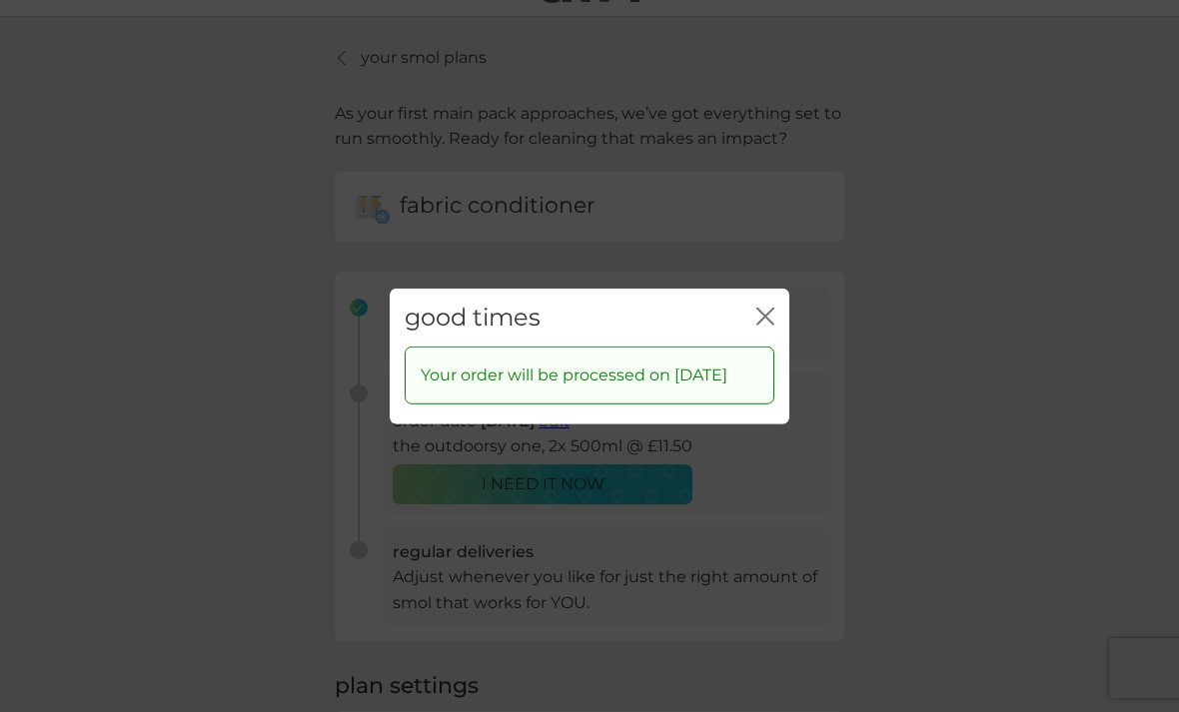
click at [765, 291] on div "good times close" at bounding box center [590, 317] width 400 height 59
click at [771, 307] on icon "close" at bounding box center [765, 316] width 18 height 18
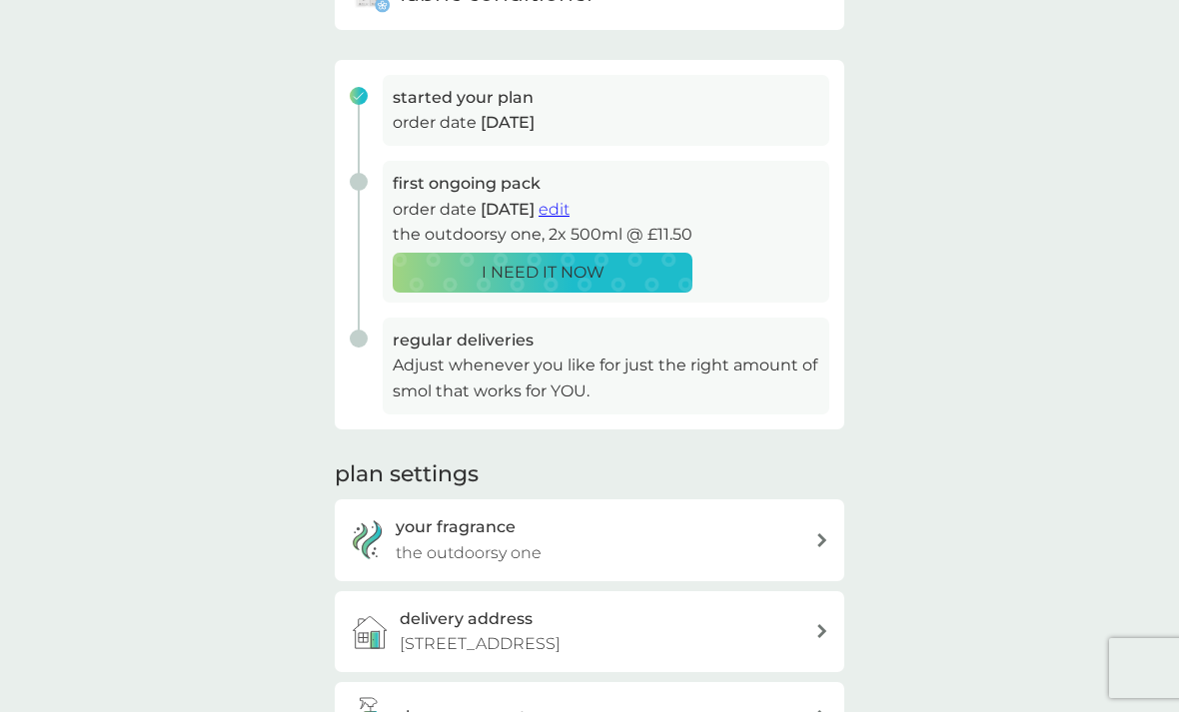
scroll to position [0, 0]
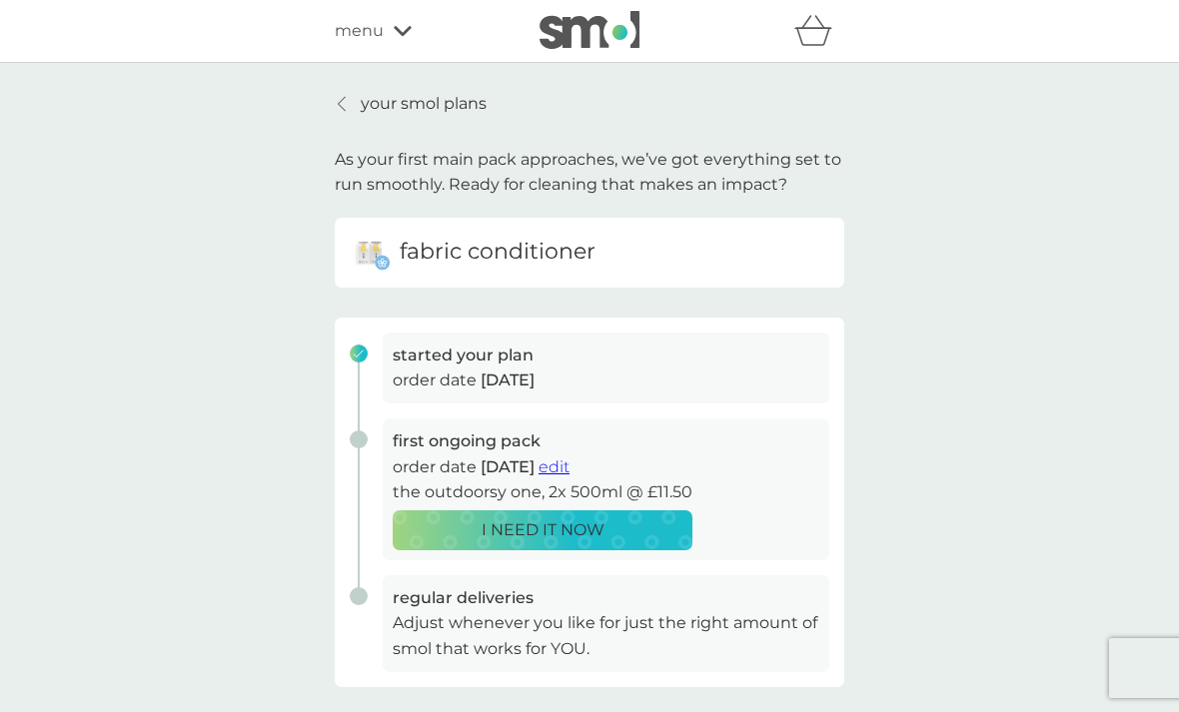
click at [419, 102] on p "your smol plans" at bounding box center [424, 104] width 126 height 26
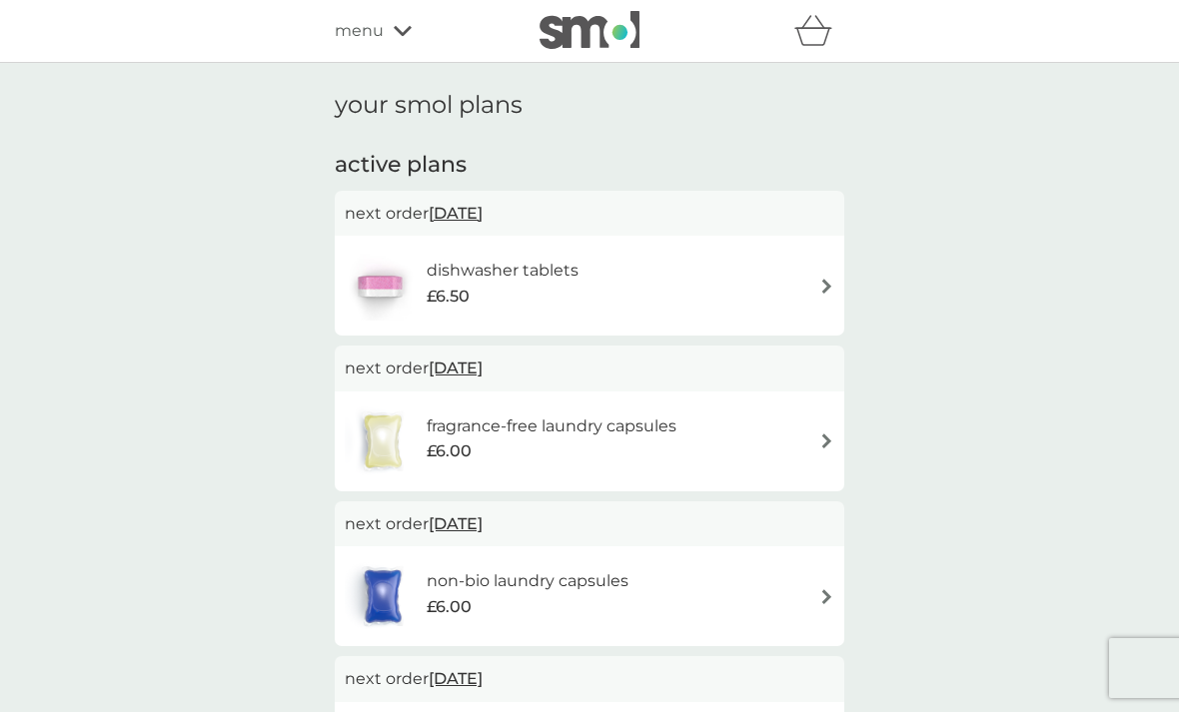
click at [397, 41] on div "menu" at bounding box center [420, 31] width 170 height 26
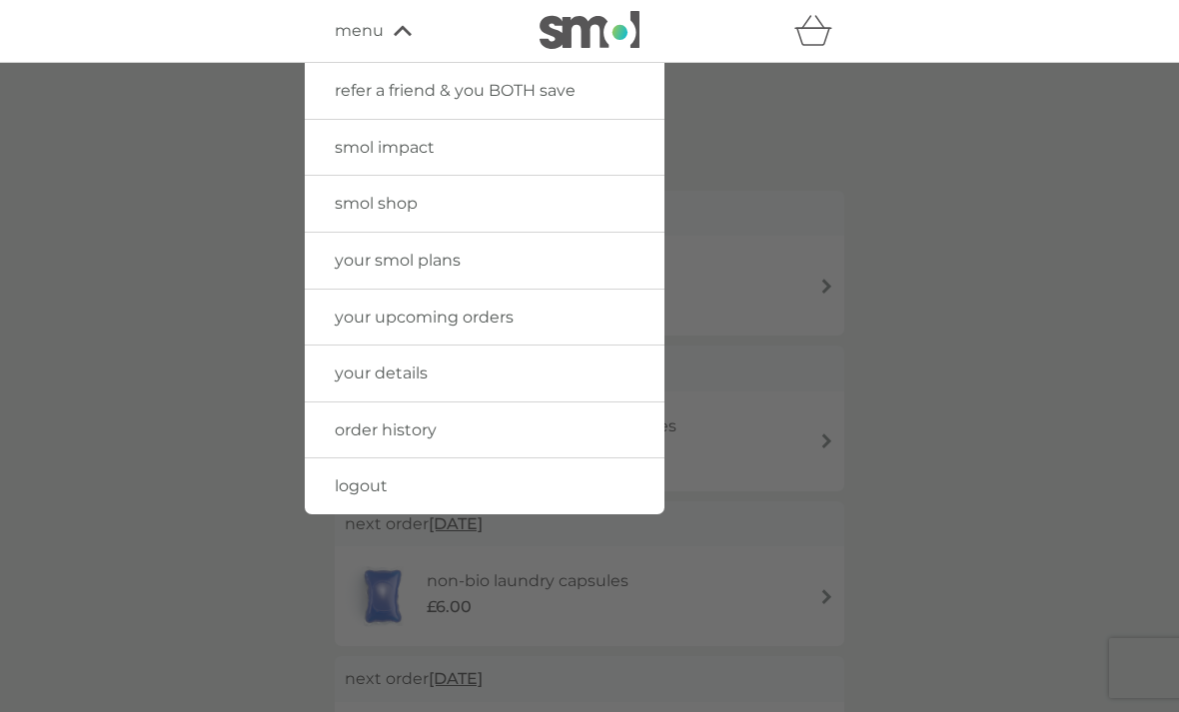
click at [367, 491] on span "logout" at bounding box center [361, 486] width 53 height 19
